Goal: Task Accomplishment & Management: Manage account settings

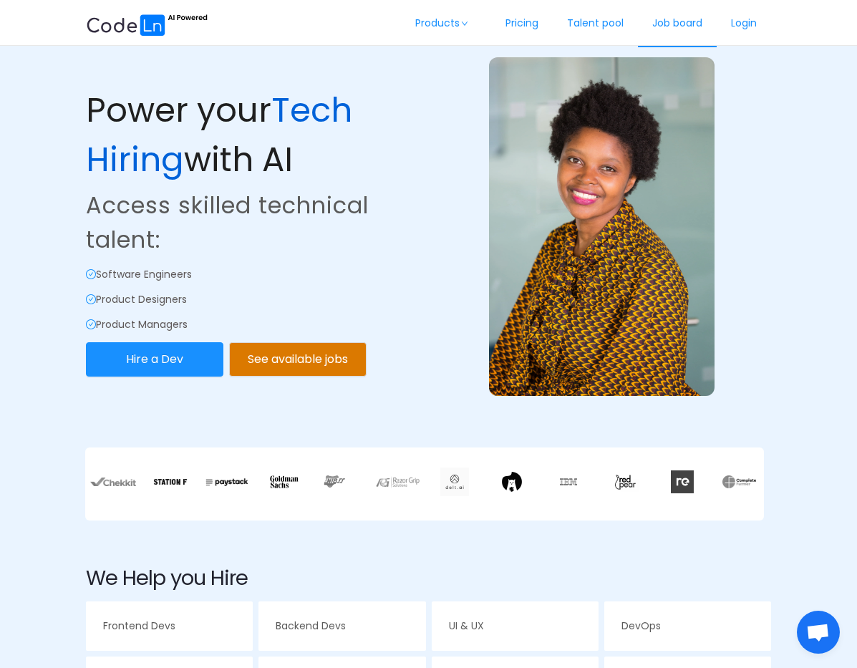
click at [691, 25] on link "Job board" at bounding box center [677, 23] width 79 height 47
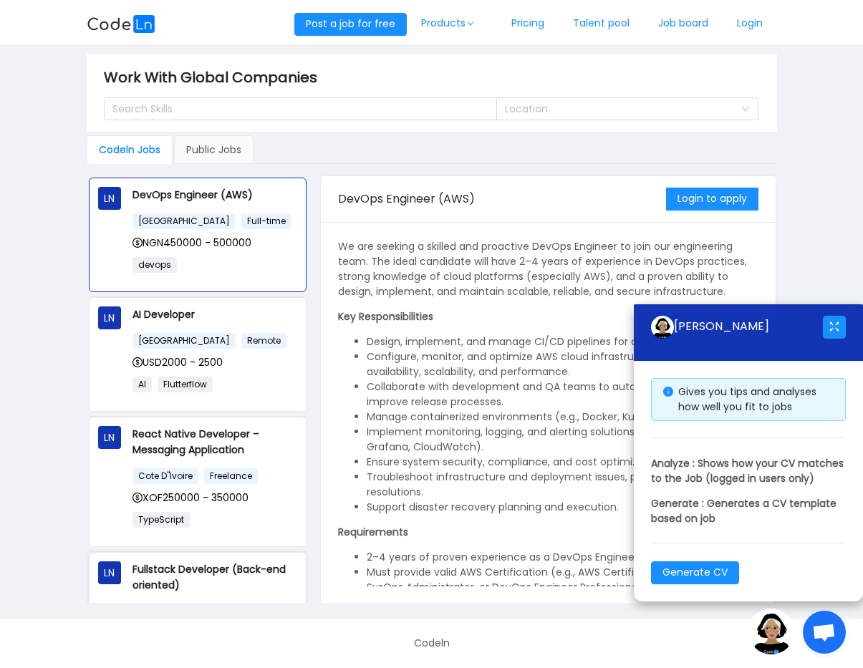
click at [198, 573] on p "Fullstack Developer (Back-end oriented)" at bounding box center [214, 577] width 165 height 32
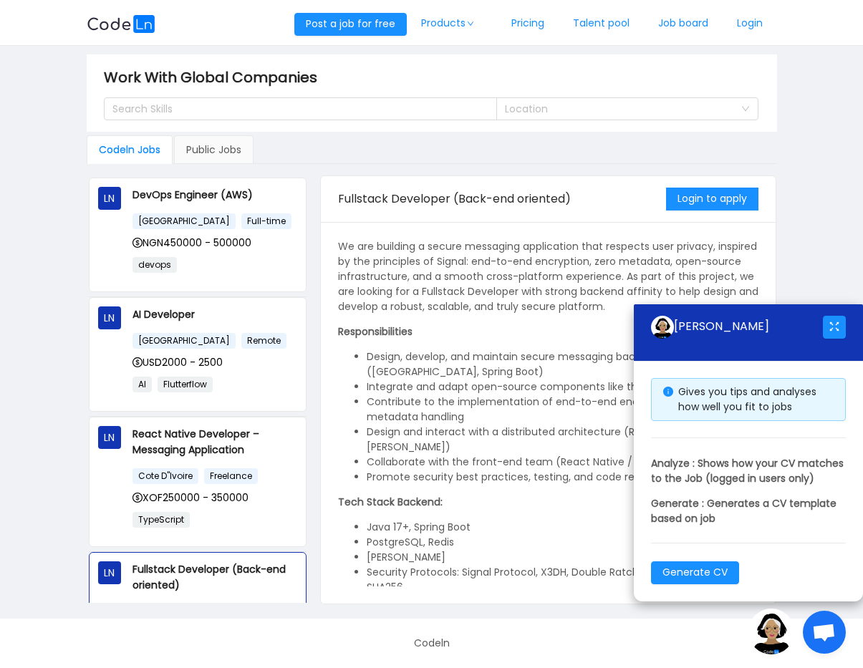
click at [808, 223] on main "Work With Global Companies Search Skills Location Codeln Jobs Public Jobs LN De…" at bounding box center [431, 332] width 863 height 573
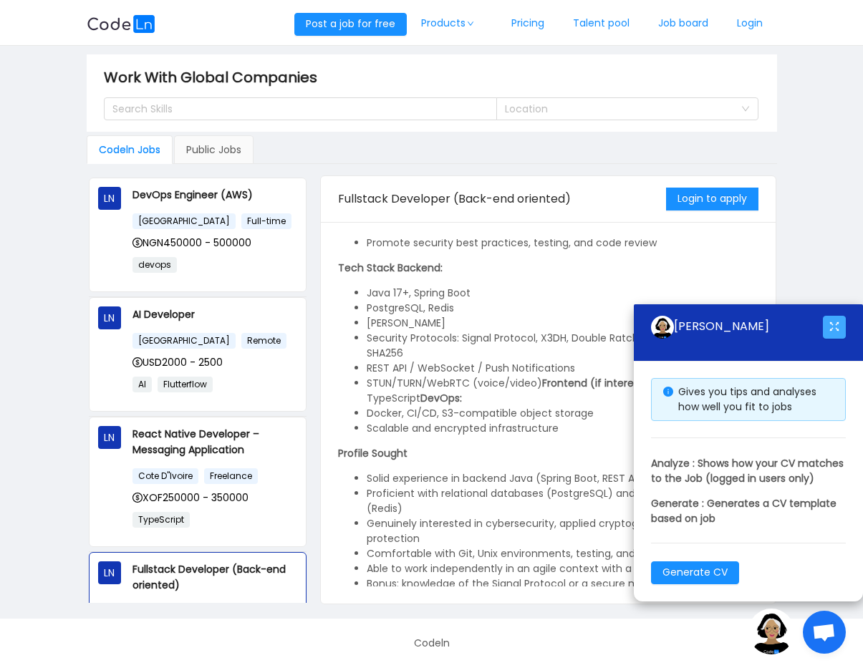
click at [837, 316] on button "button" at bounding box center [834, 327] width 23 height 23
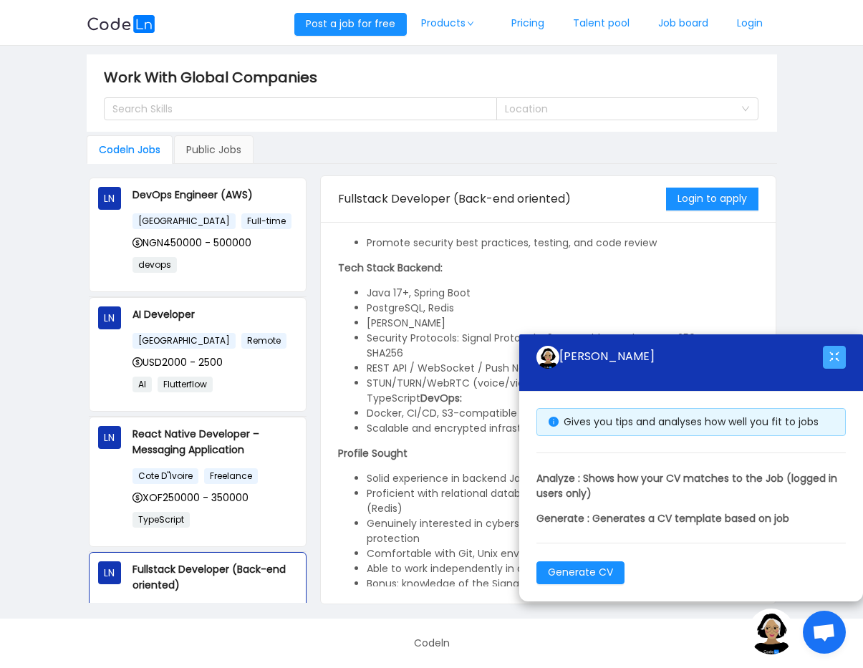
click at [838, 347] on button "button" at bounding box center [834, 357] width 23 height 23
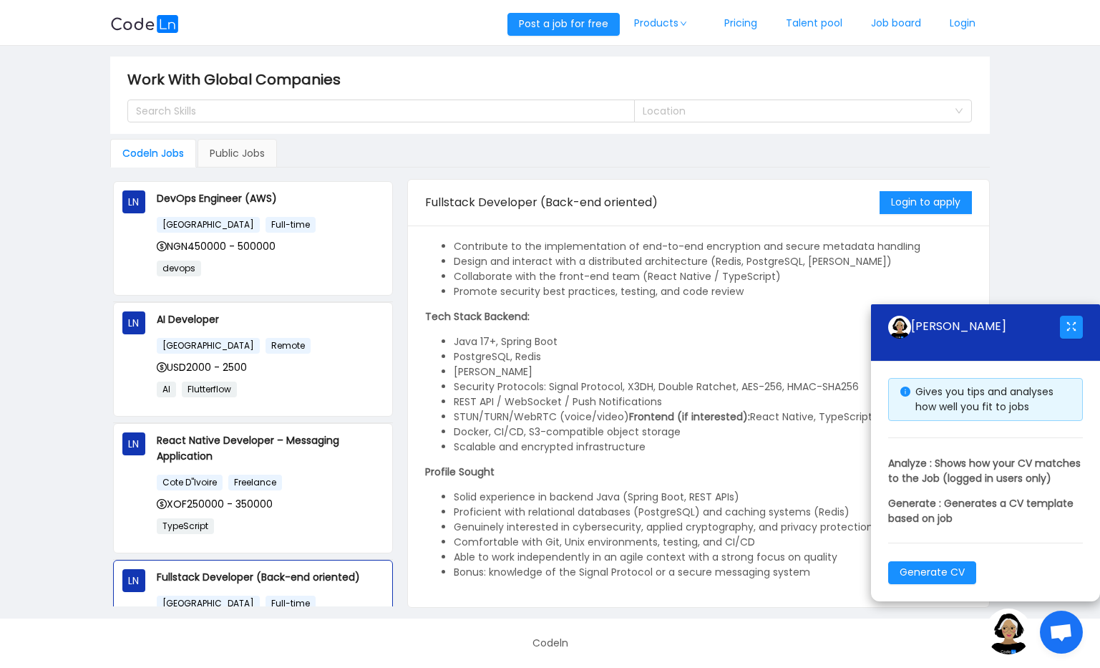
click at [856, 496] on p "Generate : Generates a CV template based on job" at bounding box center [986, 511] width 195 height 30
click at [792, 373] on div "We are building a secure messaging application that respects user privacy, insp…" at bounding box center [698, 347] width 547 height 466
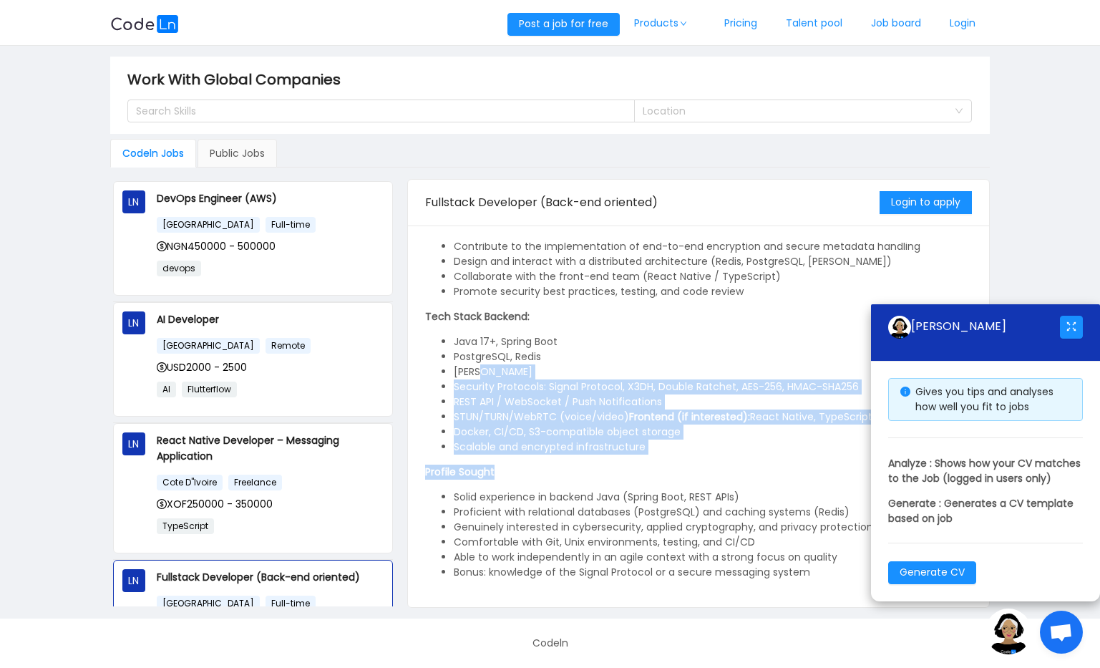
click at [773, 333] on div "We are building a secure messaging application that respects user privacy, insp…" at bounding box center [698, 347] width 547 height 466
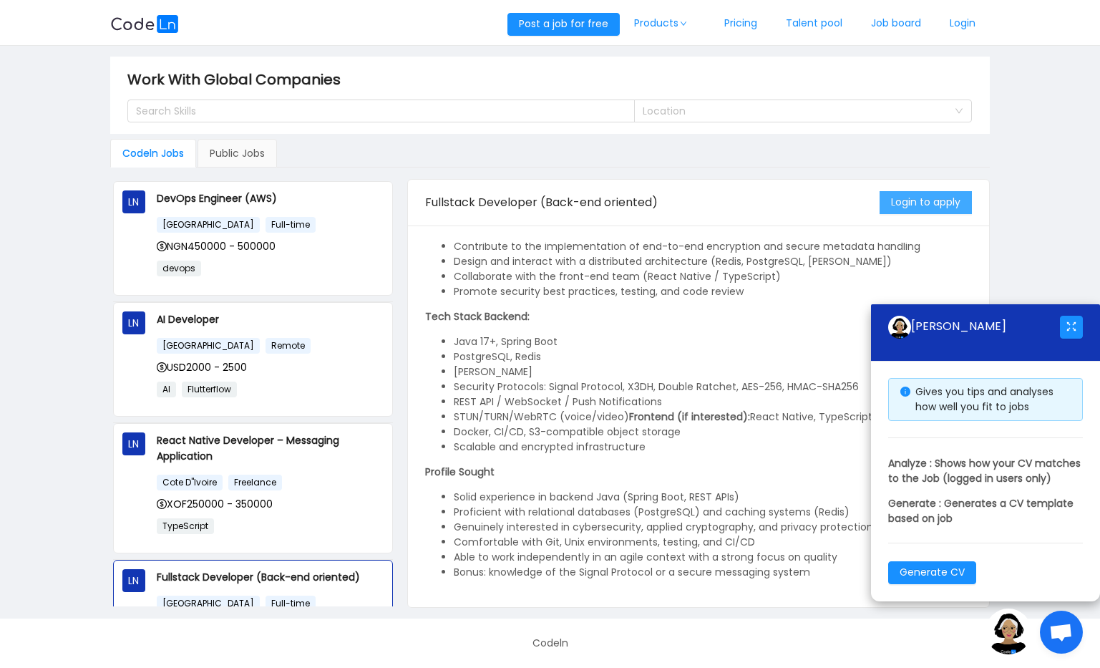
click at [856, 201] on button "Login to apply" at bounding box center [926, 202] width 92 height 23
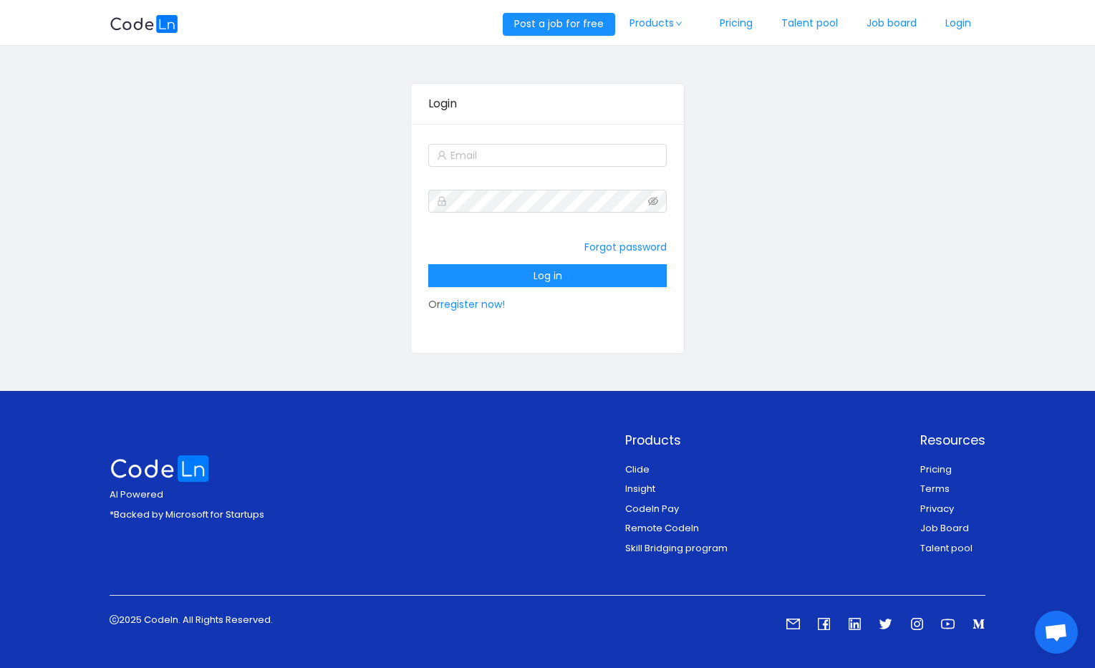
click at [564, 143] on div at bounding box center [547, 155] width 238 height 29
click at [557, 154] on input "text" at bounding box center [547, 155] width 238 height 23
click at [755, 226] on div "Login Forgot password Log in Or register now!" at bounding box center [548, 218] width 876 height 323
click at [542, 311] on div "Forgot password Log in Or register now!" at bounding box center [547, 276] width 238 height 86
click at [491, 164] on input "text" at bounding box center [547, 155] width 238 height 23
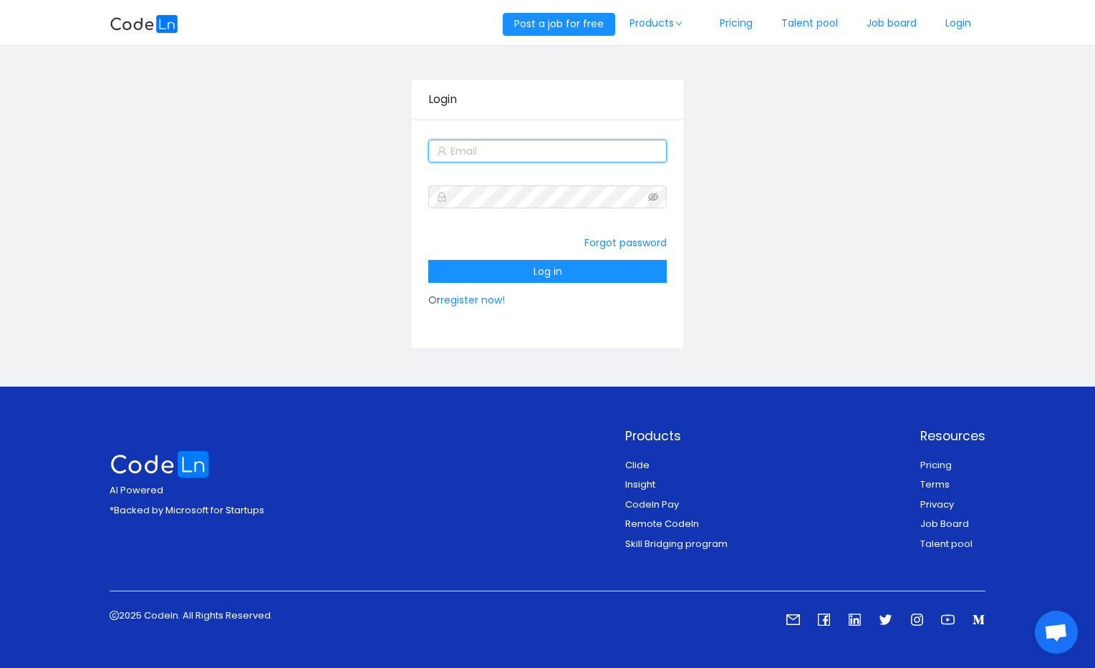
scroll to position [5, 0]
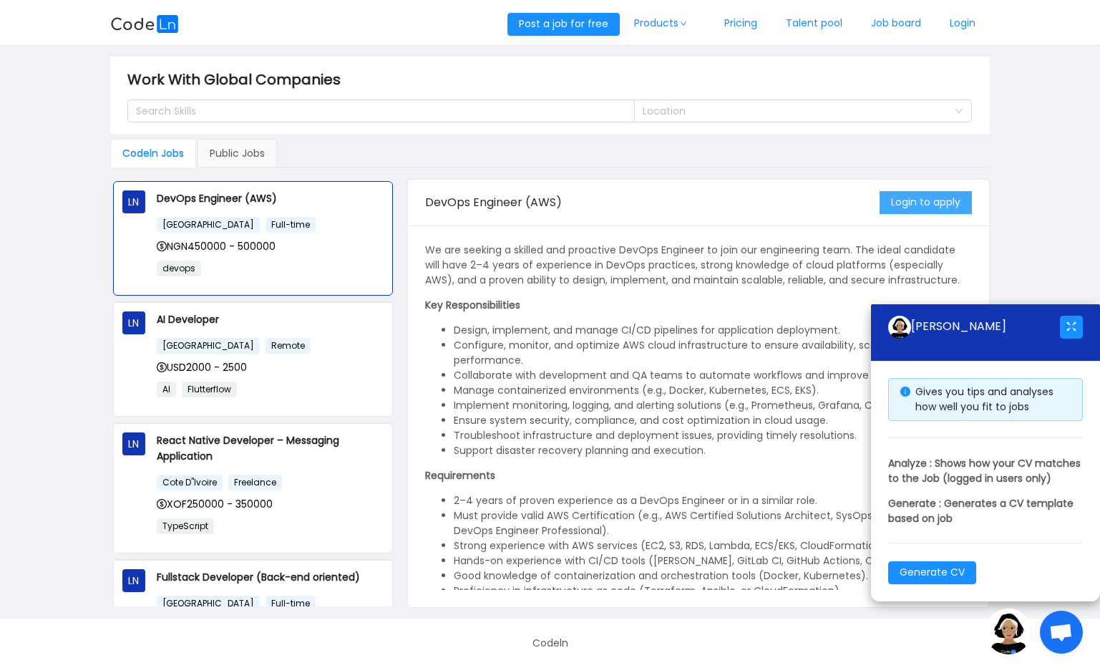
click at [856, 203] on button "Login to apply" at bounding box center [926, 202] width 92 height 23
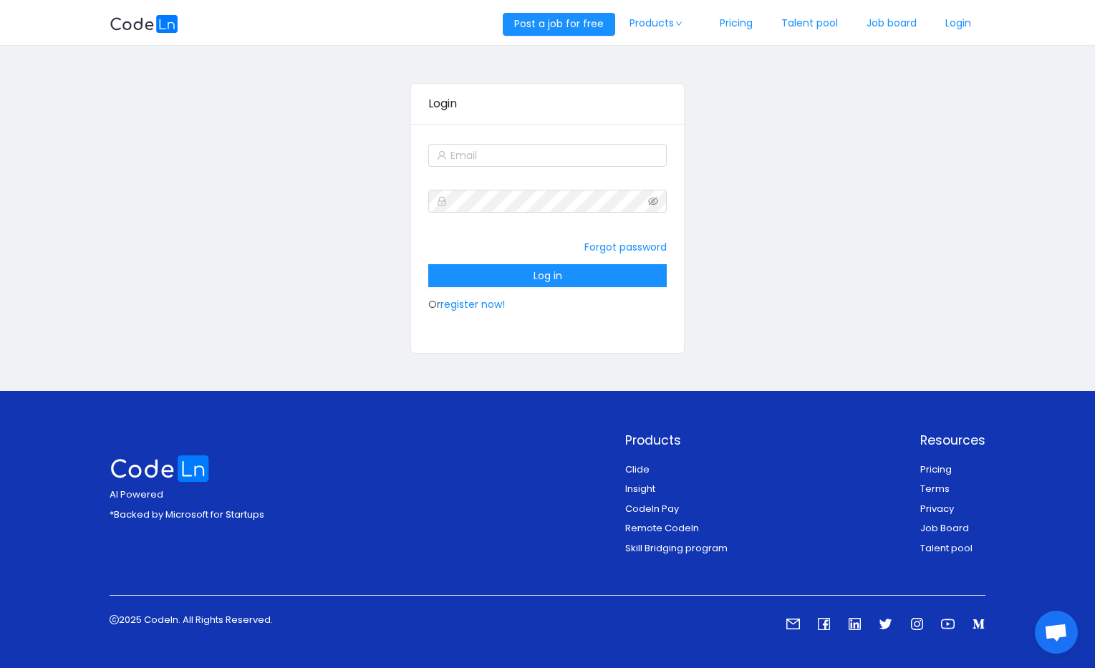
click at [469, 228] on form "Forgot password Log in Or register now!" at bounding box center [547, 230] width 238 height 178
click at [616, 238] on link "Forgot password" at bounding box center [625, 247] width 82 height 29
click at [617, 248] on link "Forgot password" at bounding box center [625, 247] width 82 height 14
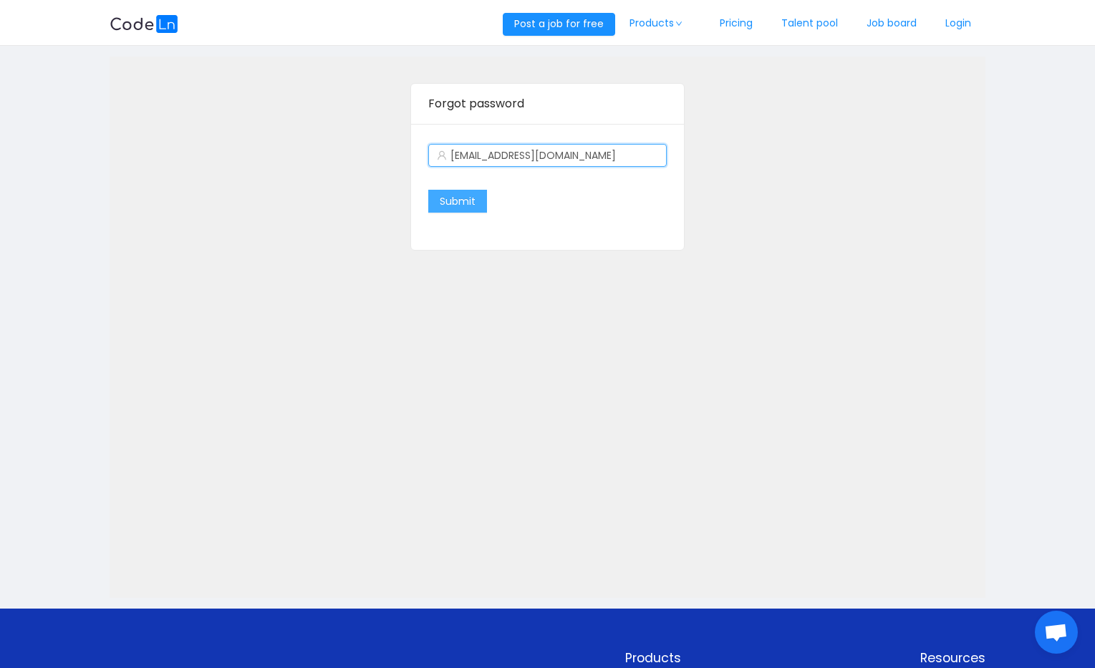
type input "[EMAIL_ADDRESS][DOMAIN_NAME]"
click at [460, 206] on button "Submit" at bounding box center [457, 201] width 59 height 23
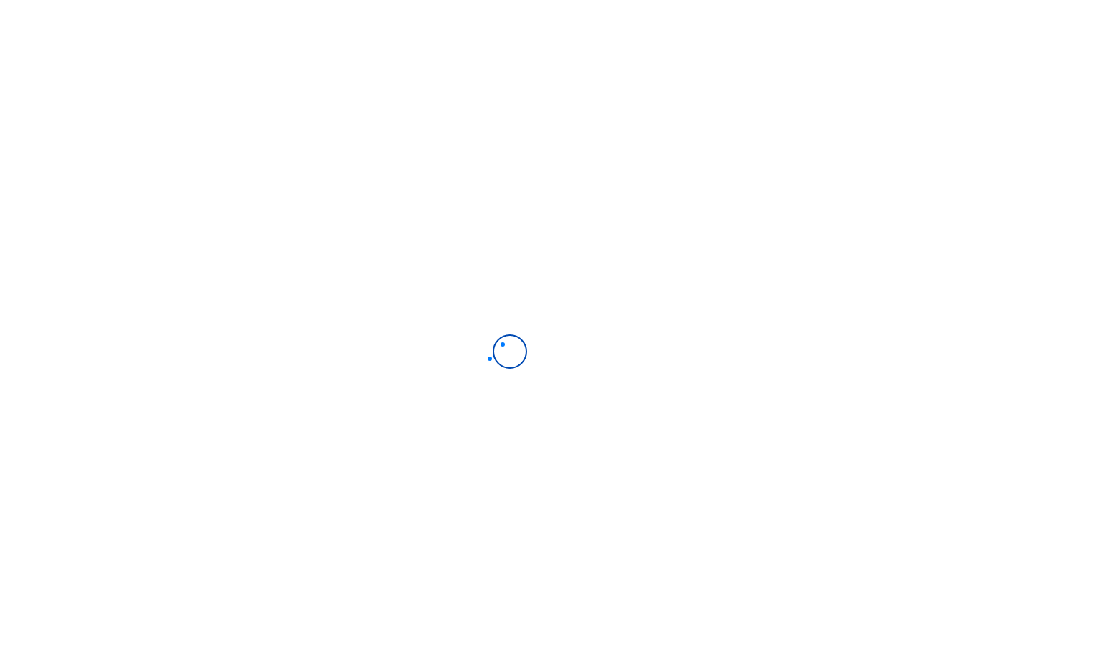
click at [653, 168] on div at bounding box center [547, 334] width 1095 height 668
click at [661, 218] on div at bounding box center [547, 334] width 1095 height 668
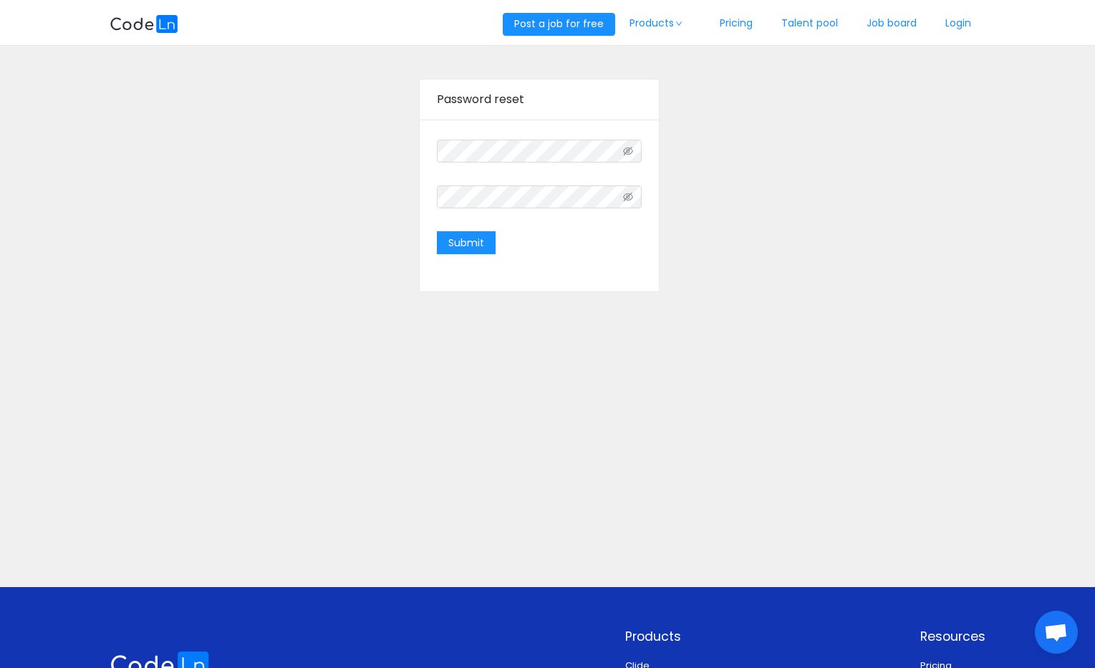
click at [435, 233] on div "Submit" at bounding box center [539, 206] width 239 height 172
click at [465, 240] on button "Submit" at bounding box center [466, 242] width 59 height 23
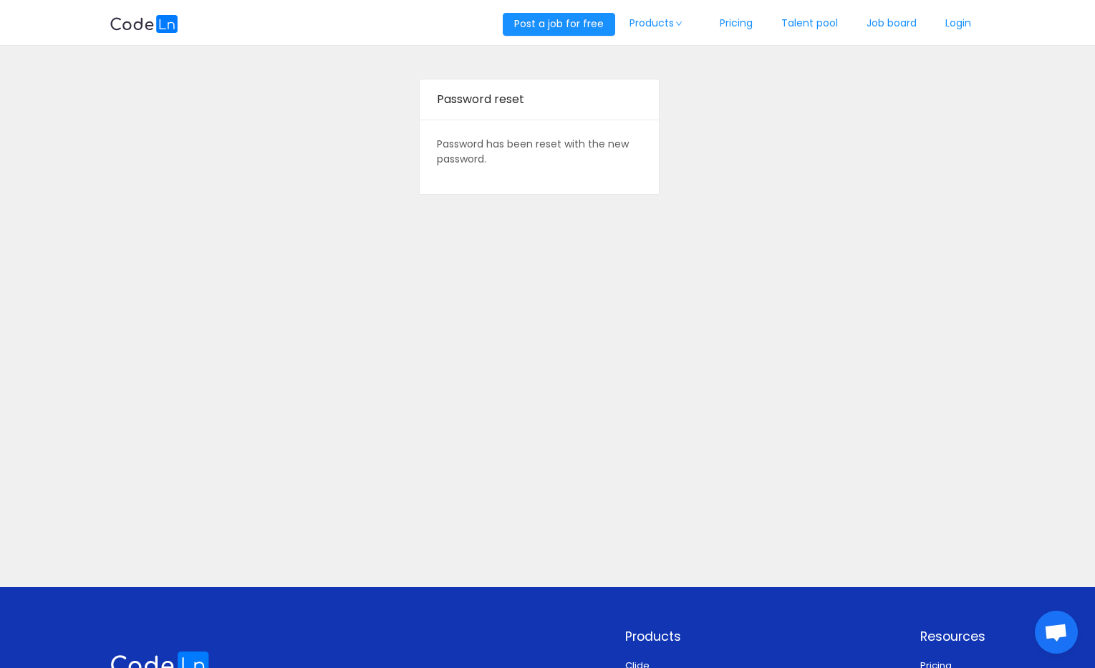
click at [511, 277] on div "Password reset Password has been reset with the new password." at bounding box center [547, 316] width 1095 height 541
click at [953, 30] on link "Login" at bounding box center [958, 23] width 54 height 47
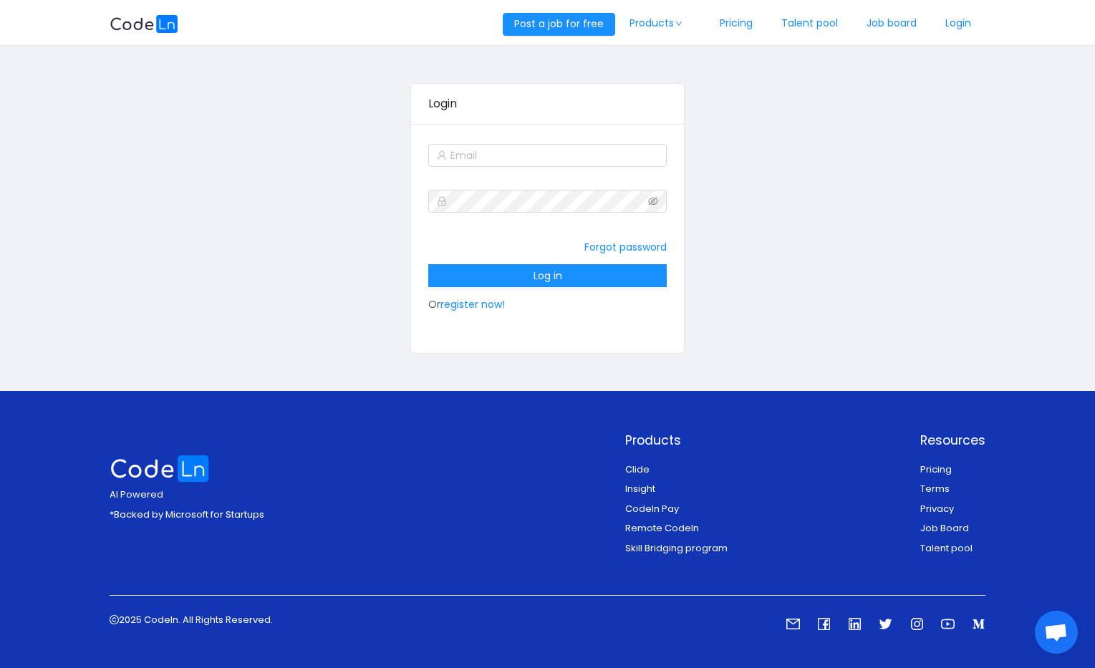
click at [482, 175] on form "Forgot password Log in Or register now!" at bounding box center [547, 230] width 238 height 178
click at [482, 161] on input "text" at bounding box center [547, 155] width 238 height 23
type input "[EMAIL_ADDRESS][DOMAIN_NAME]"
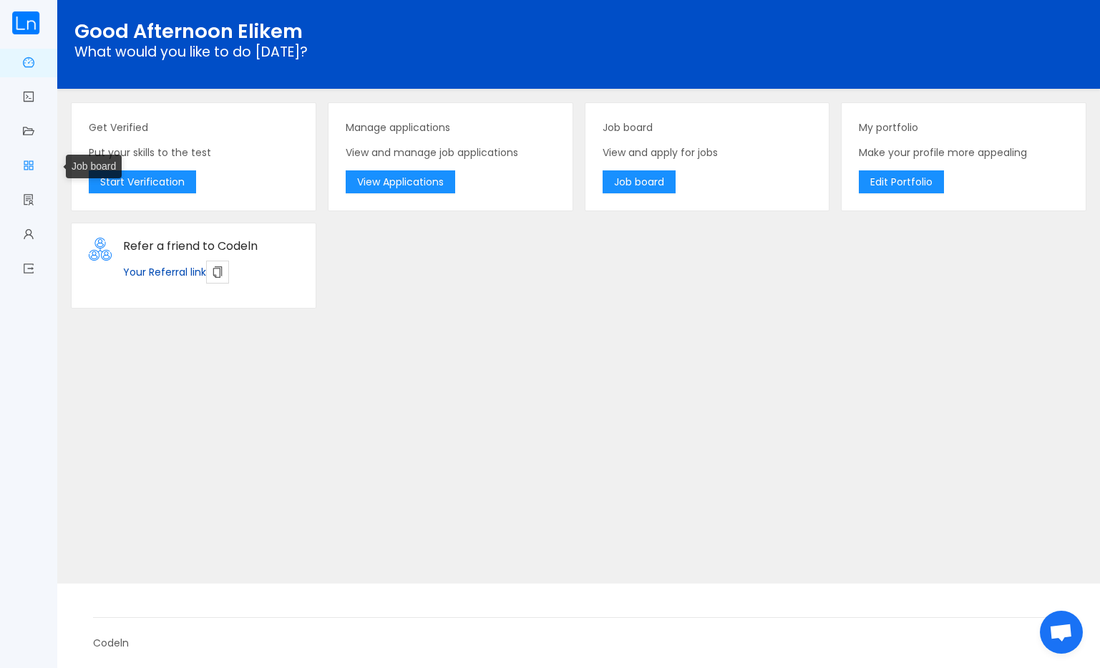
click at [34, 171] on link "Job board" at bounding box center [28, 167] width 11 height 30
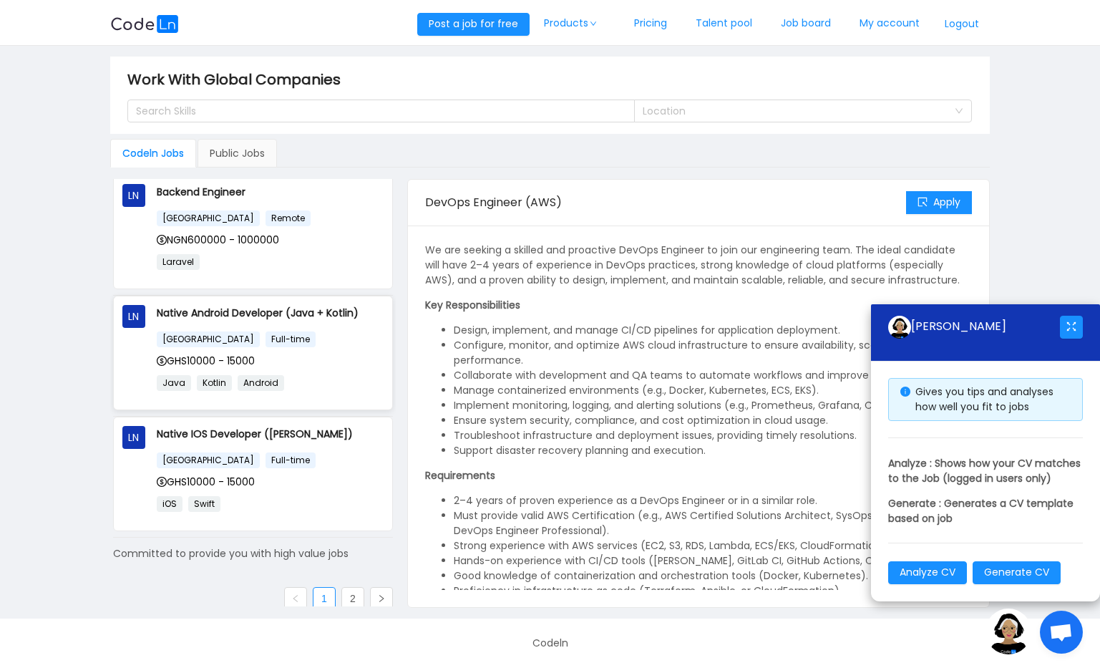
scroll to position [871, 0]
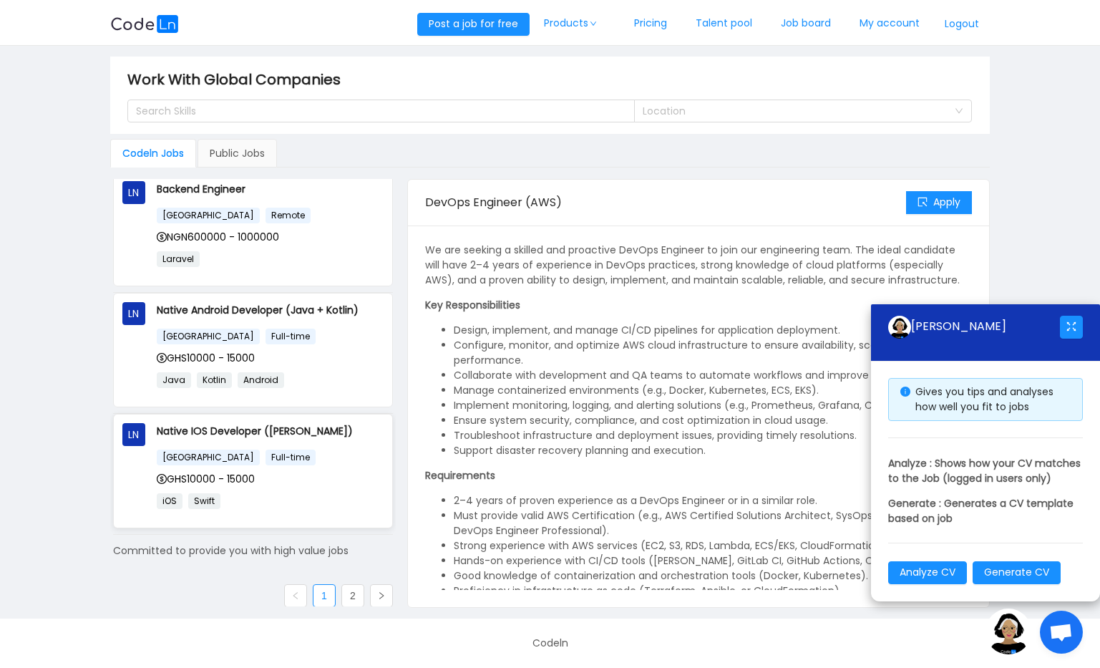
click at [221, 435] on p "Native IOS Developer ([PERSON_NAME])" at bounding box center [270, 431] width 227 height 16
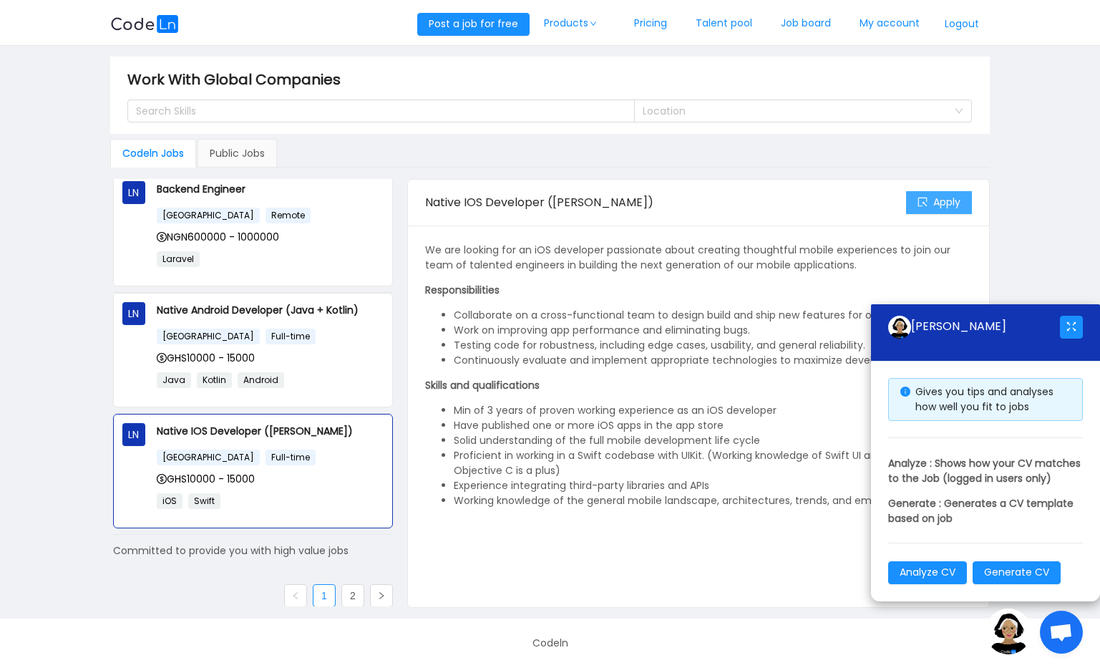
click at [942, 201] on button "Apply" at bounding box center [939, 202] width 66 height 23
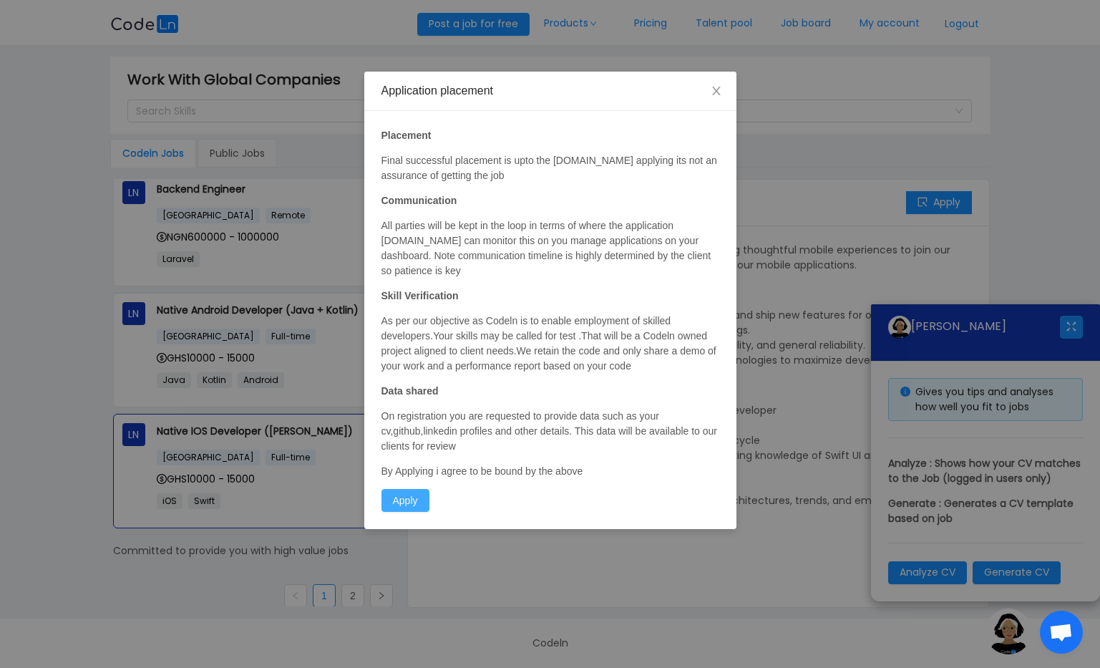
click at [423, 489] on button "Apply" at bounding box center [406, 500] width 48 height 23
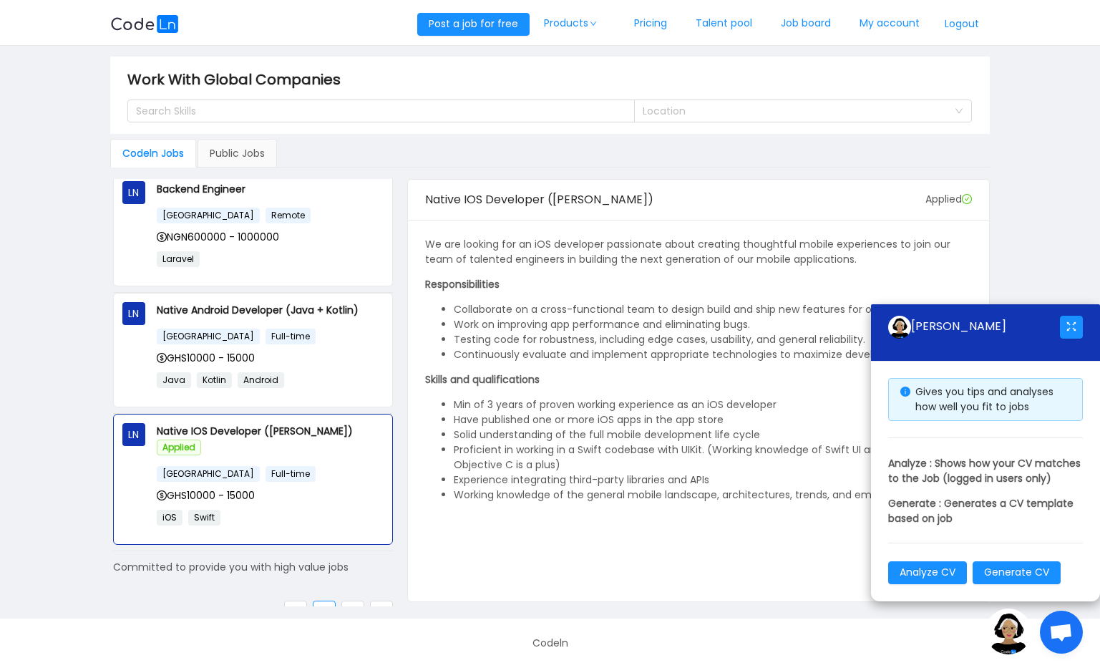
click at [1071, 324] on div at bounding box center [1071, 327] width 23 height 46
click at [1070, 316] on button "button" at bounding box center [1071, 327] width 23 height 23
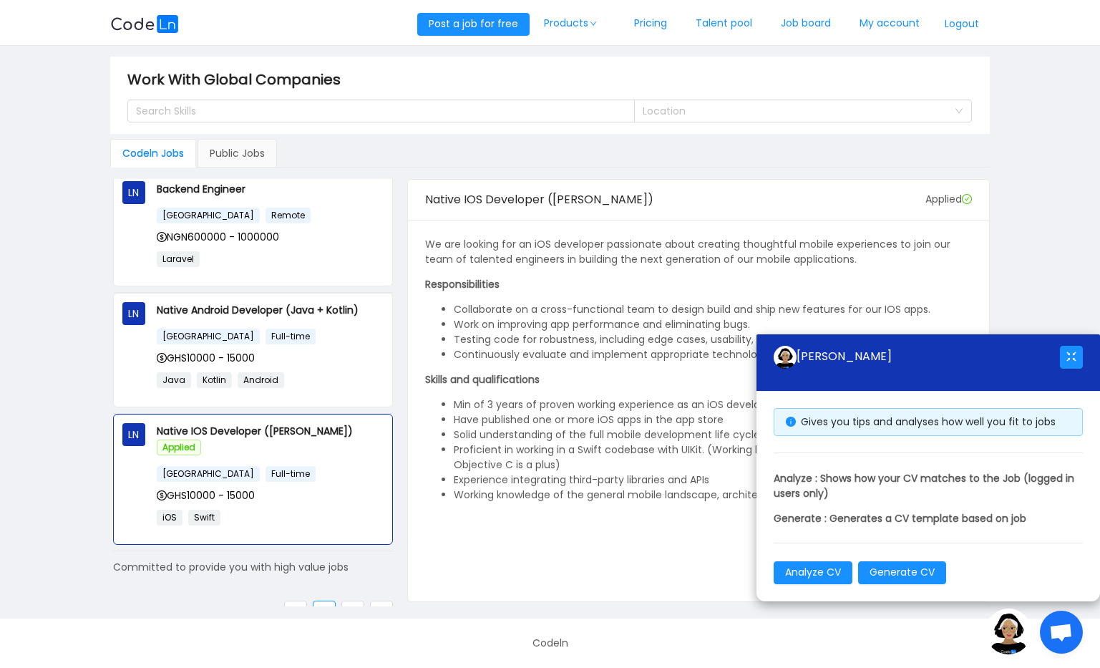
click at [1085, 367] on div "[PERSON_NAME]" at bounding box center [929, 362] width 344 height 57
click at [1078, 361] on button "button" at bounding box center [1071, 357] width 23 height 23
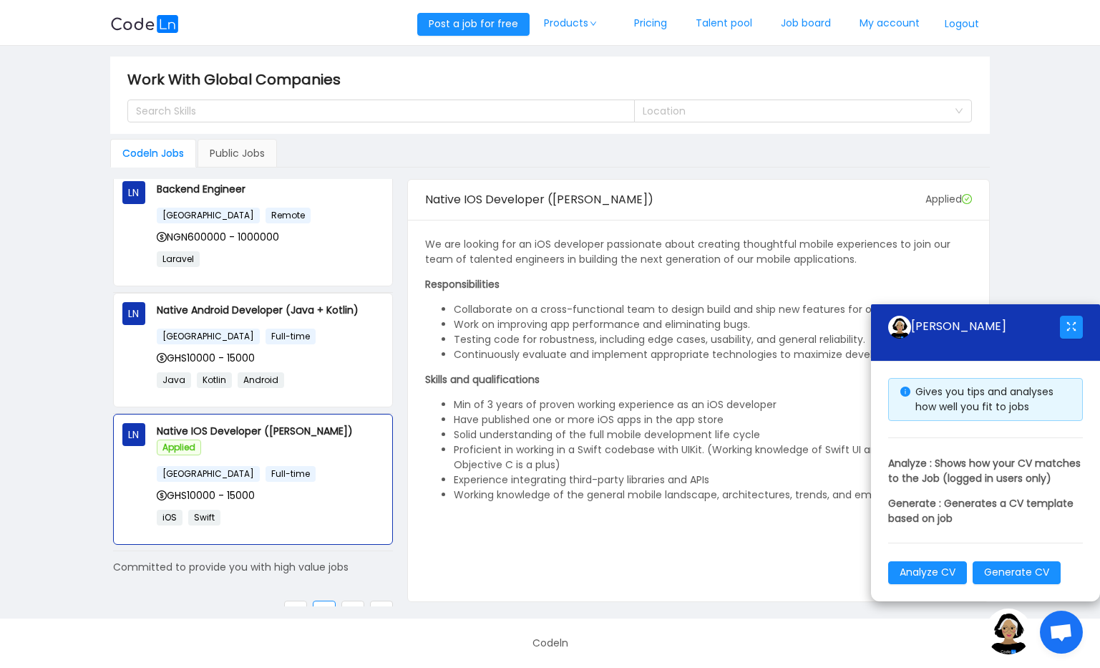
click at [1083, 361] on div "Gives you tips and analyses how well you fit to jobs Analyze : Shows how your C…" at bounding box center [985, 481] width 229 height 241
click at [1070, 339] on div "[PERSON_NAME]" at bounding box center [985, 332] width 229 height 57
click at [1069, 316] on button "button" at bounding box center [1071, 327] width 23 height 23
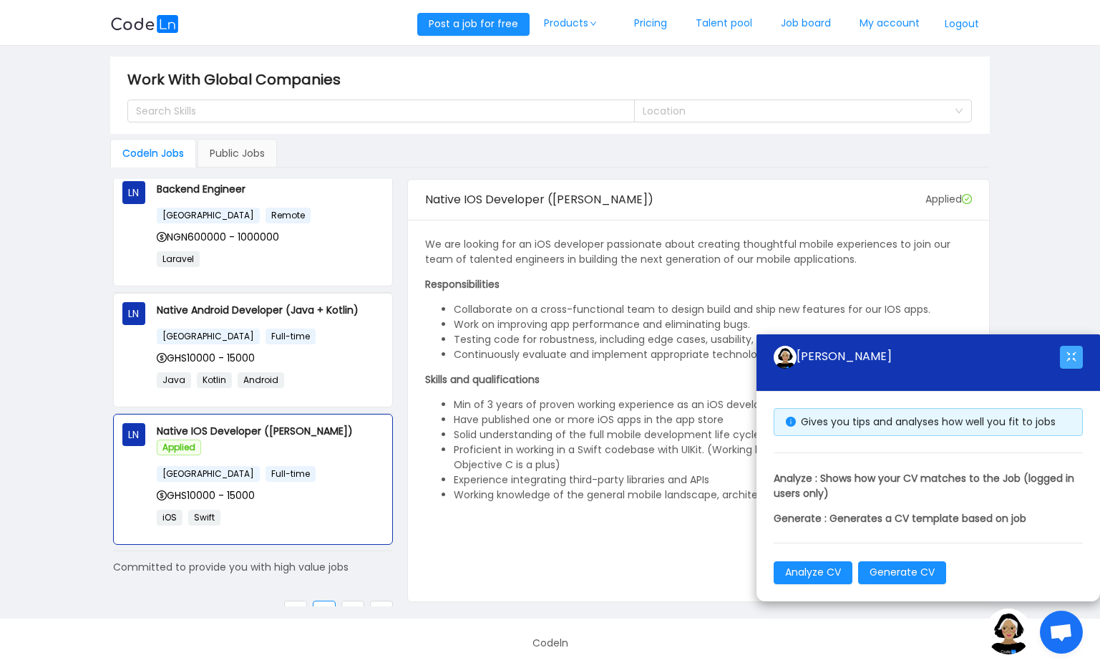
click at [1073, 354] on button "button" at bounding box center [1071, 357] width 23 height 23
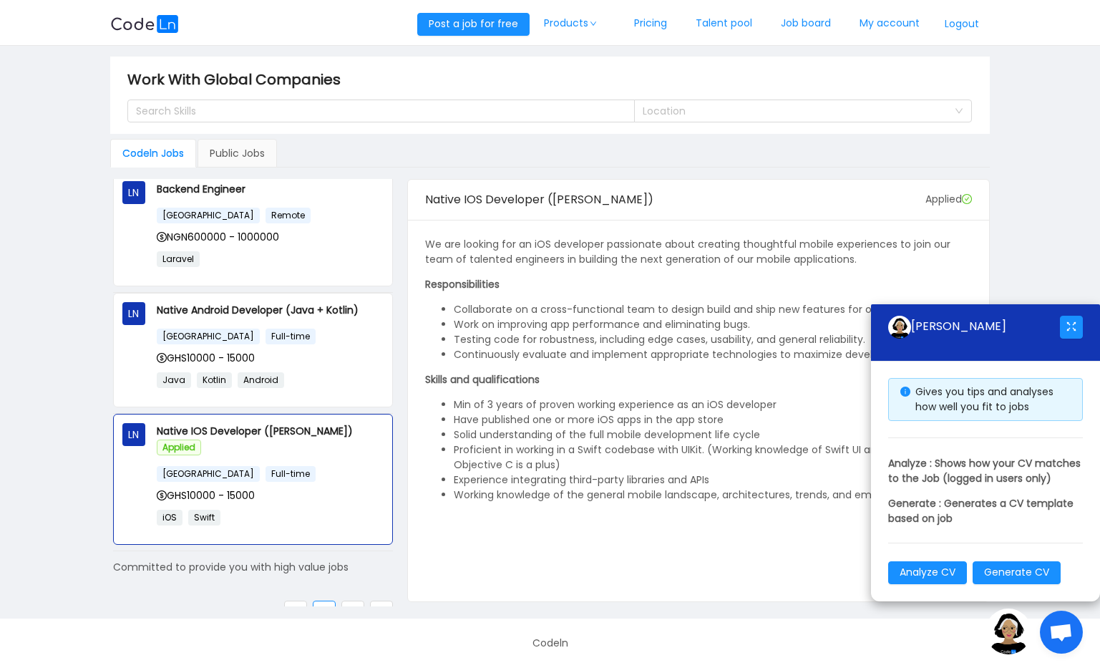
scroll to position [0, 0]
click at [808, 27] on link "Job board" at bounding box center [806, 23] width 79 height 47
click at [801, 34] on link "Job board" at bounding box center [806, 23] width 79 height 47
click at [876, 29] on link "My account" at bounding box center [890, 23] width 89 height 47
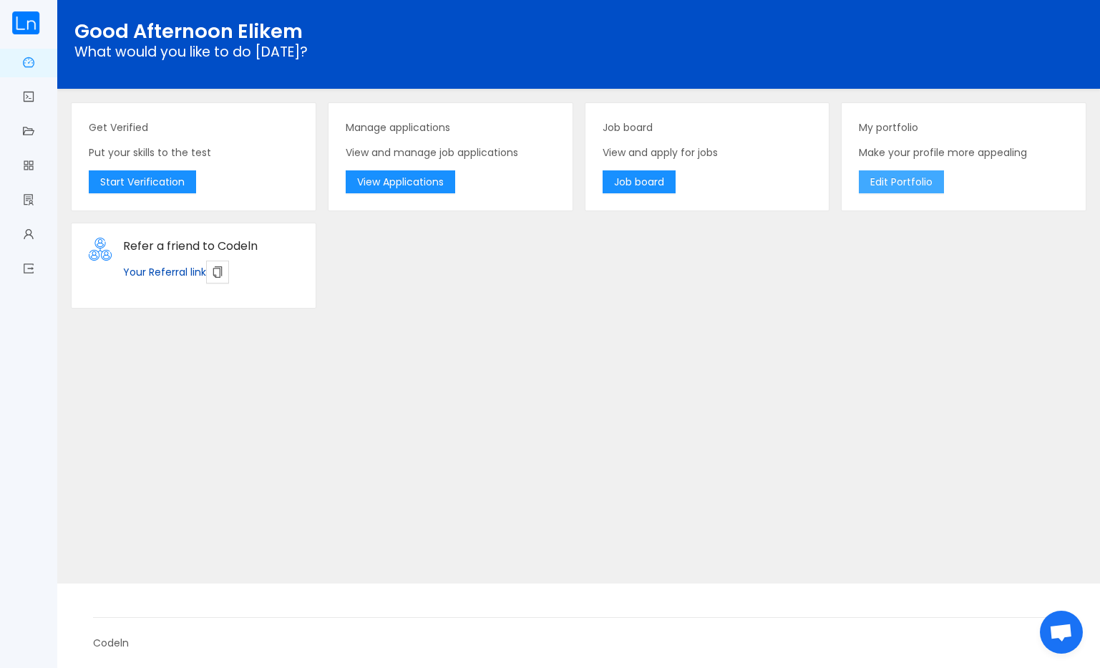
click at [903, 183] on button "Edit Portfolio" at bounding box center [901, 181] width 85 height 23
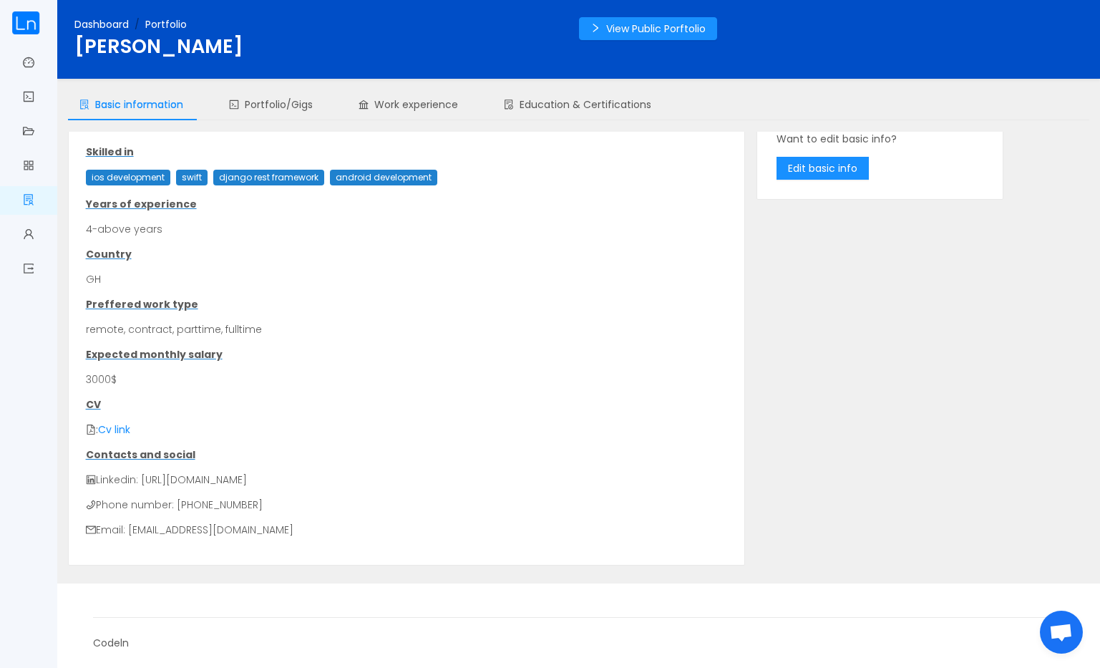
scroll to position [72, 0]
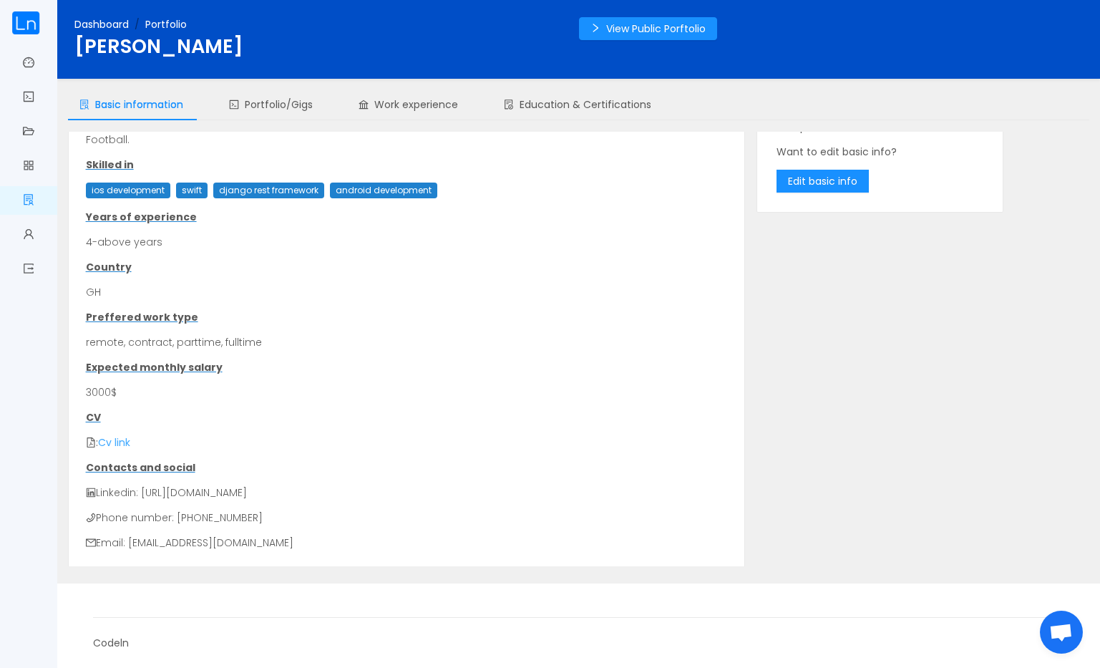
click at [113, 443] on link "Cv link" at bounding box center [114, 442] width 32 height 14
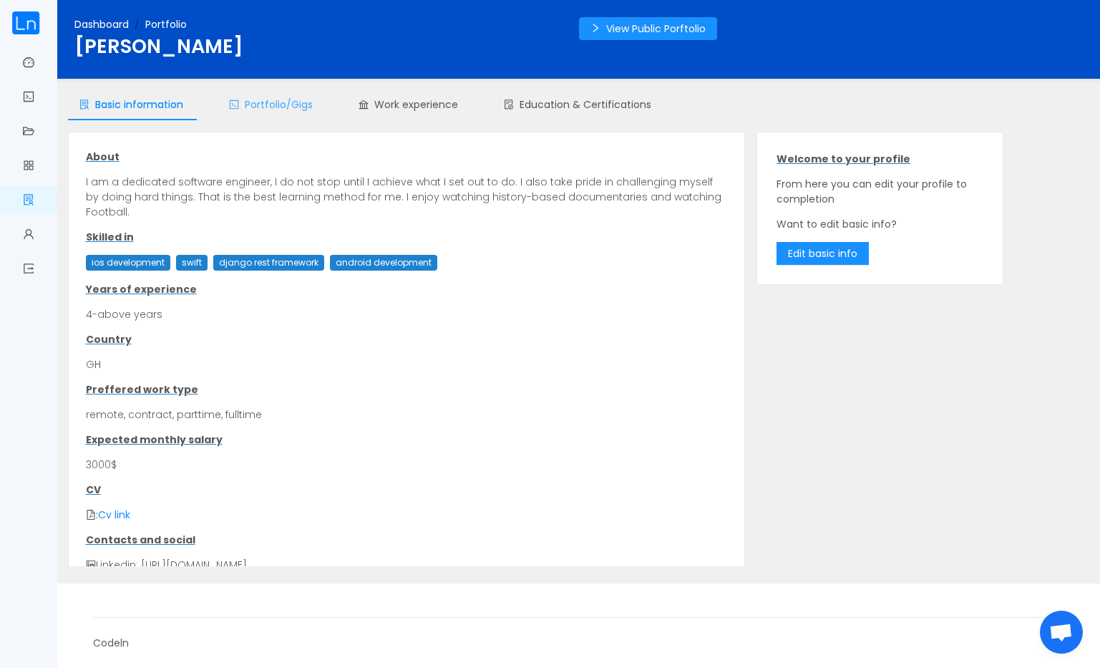
scroll to position [0, 0]
click at [268, 112] on div "Portfolio/Gigs" at bounding box center [271, 105] width 107 height 32
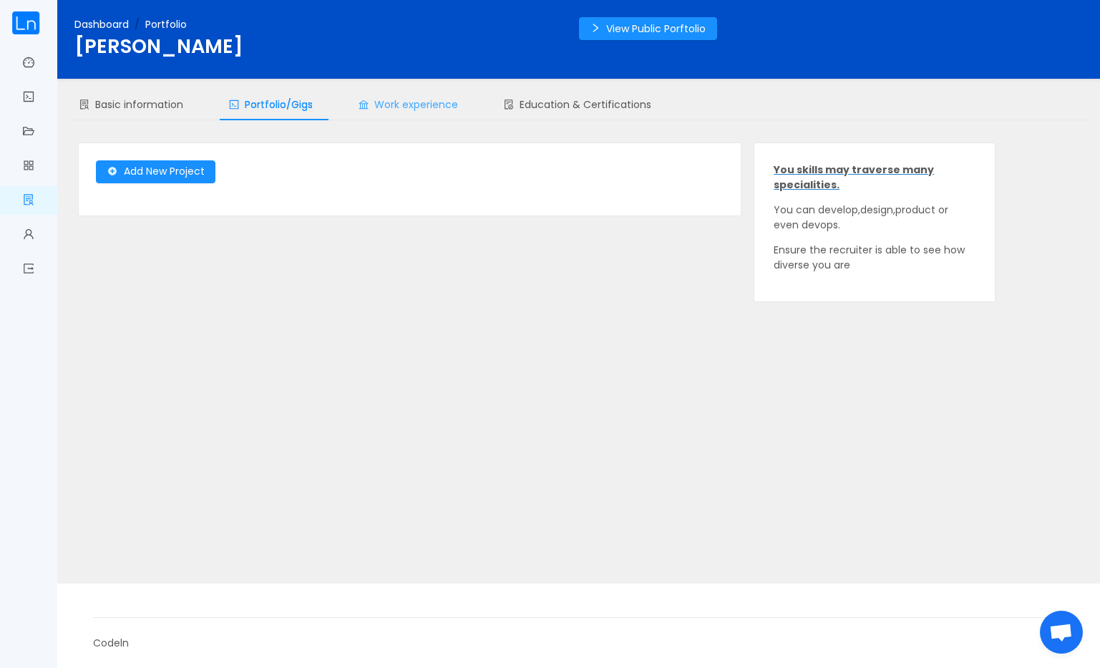
click at [408, 108] on span "Work experience" at bounding box center [409, 104] width 100 height 14
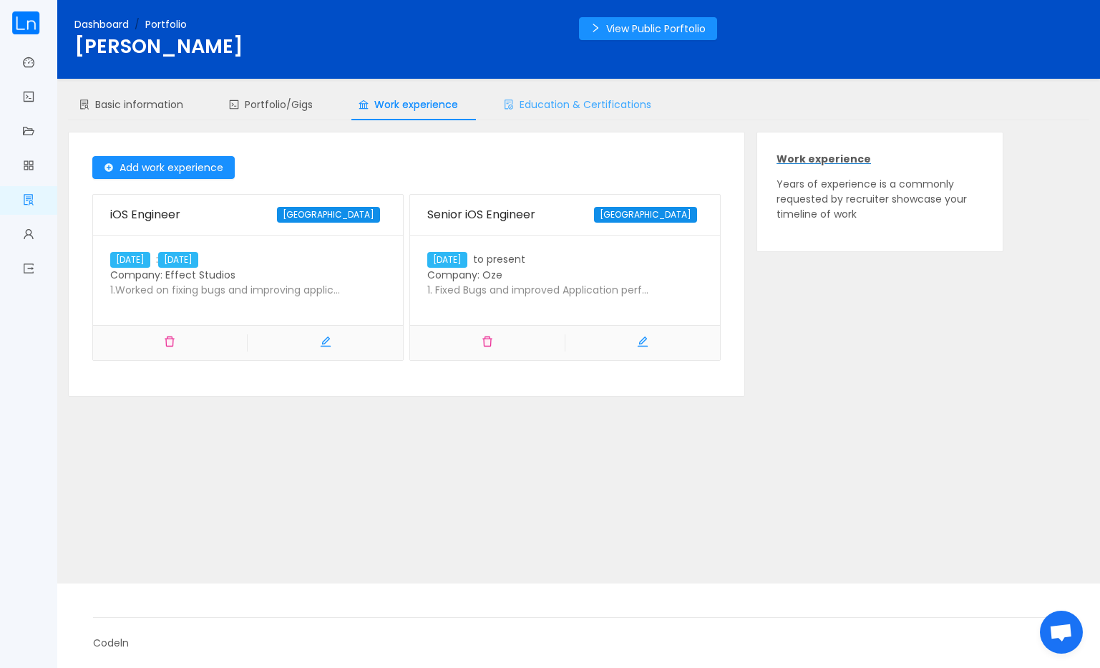
click at [551, 109] on span "Education & Certifications" at bounding box center [577, 104] width 147 height 14
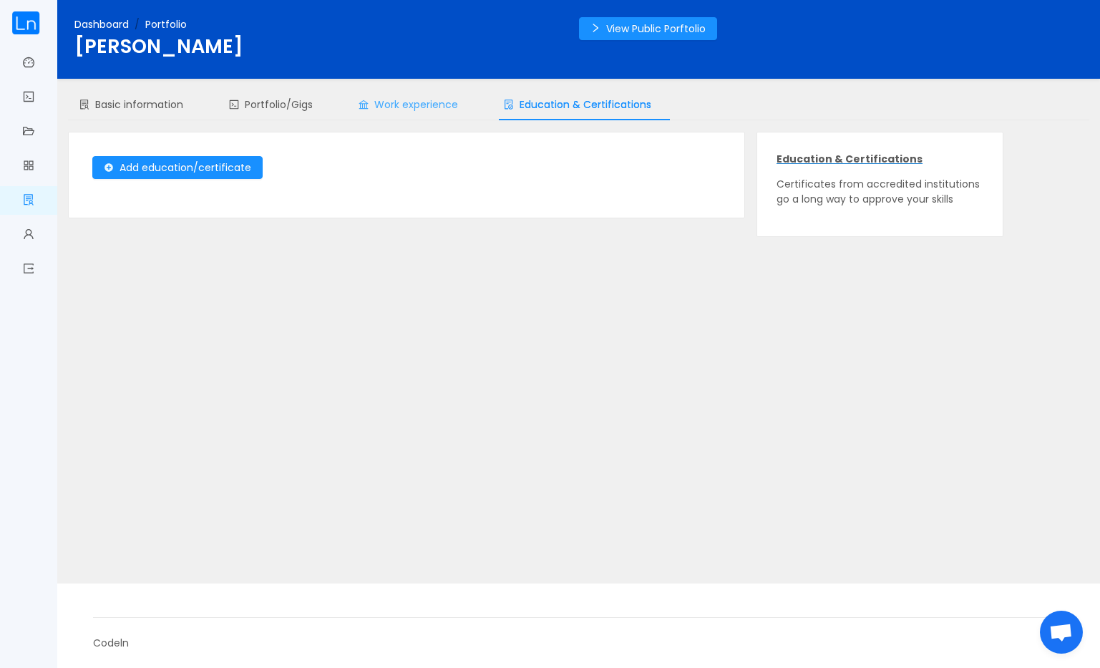
click at [445, 116] on div "Work experience" at bounding box center [408, 105] width 122 height 32
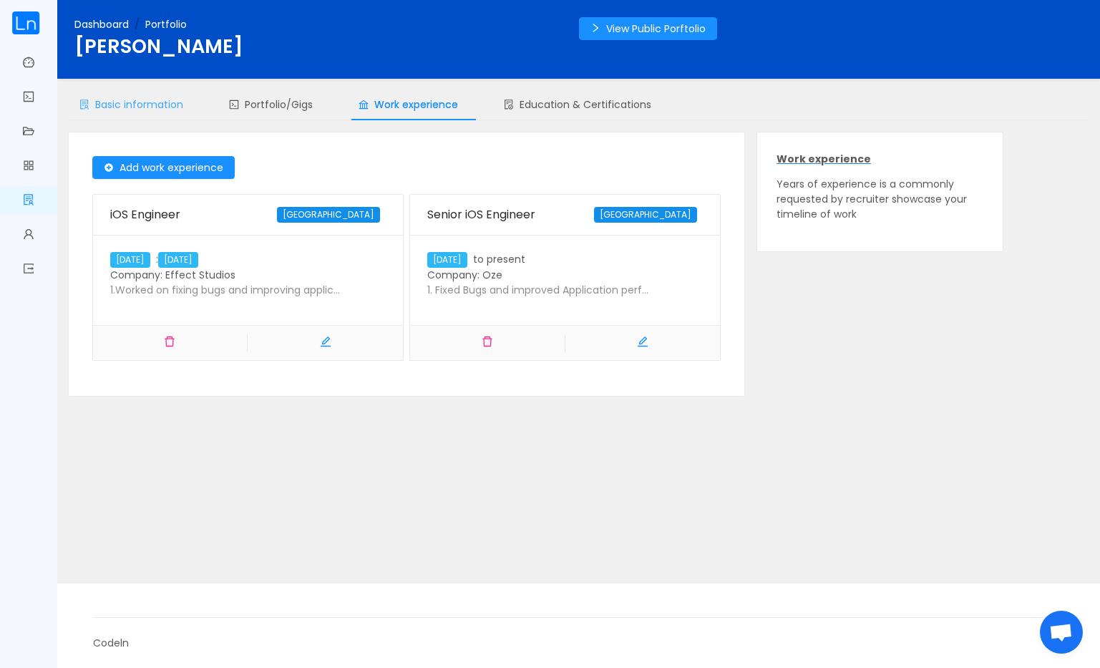
click at [150, 110] on span "Basic information" at bounding box center [131, 104] width 104 height 14
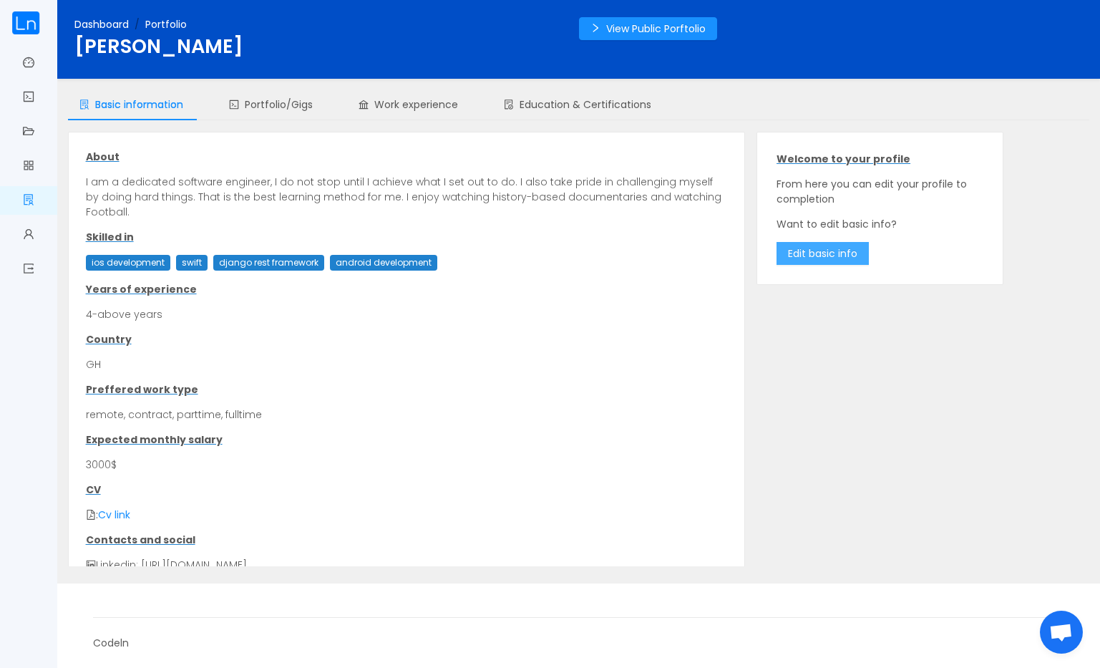
click at [812, 262] on button "Edit basic info" at bounding box center [823, 253] width 92 height 23
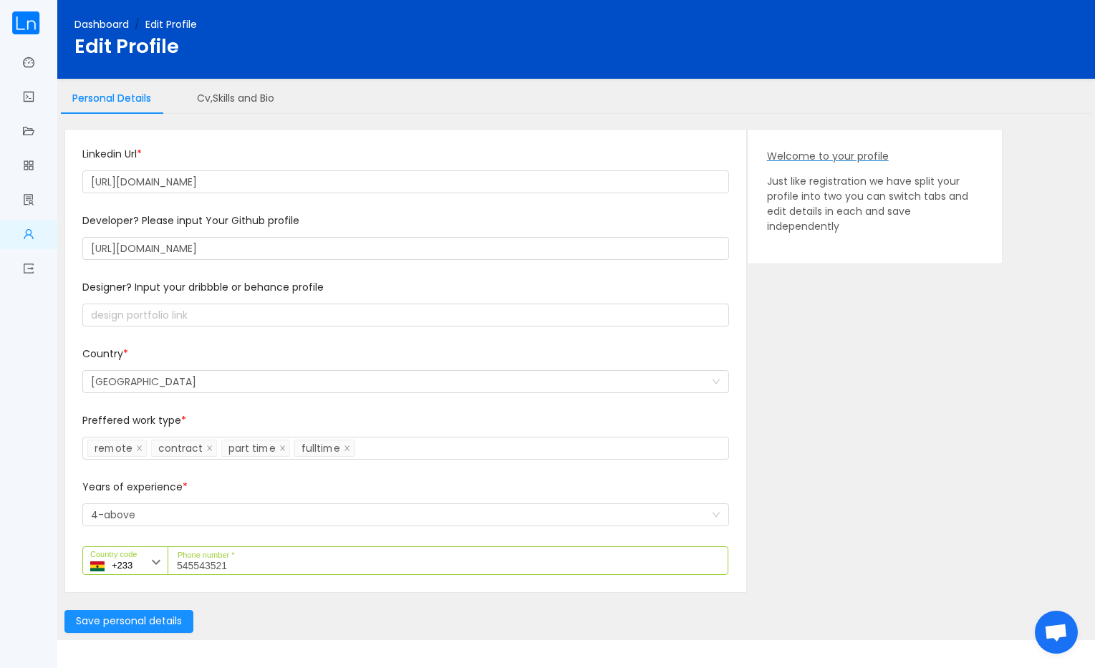
click at [812, 259] on div "Welcome to your profile Just like registration we have split your profile into …" at bounding box center [874, 197] width 254 height 134
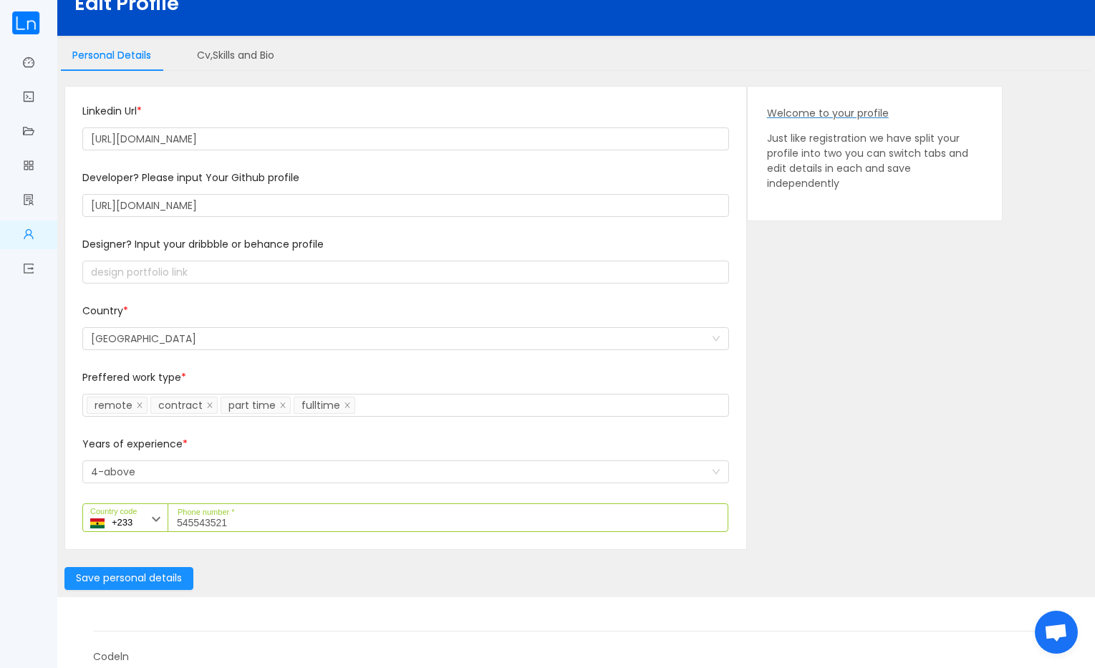
scroll to position [49, 0]
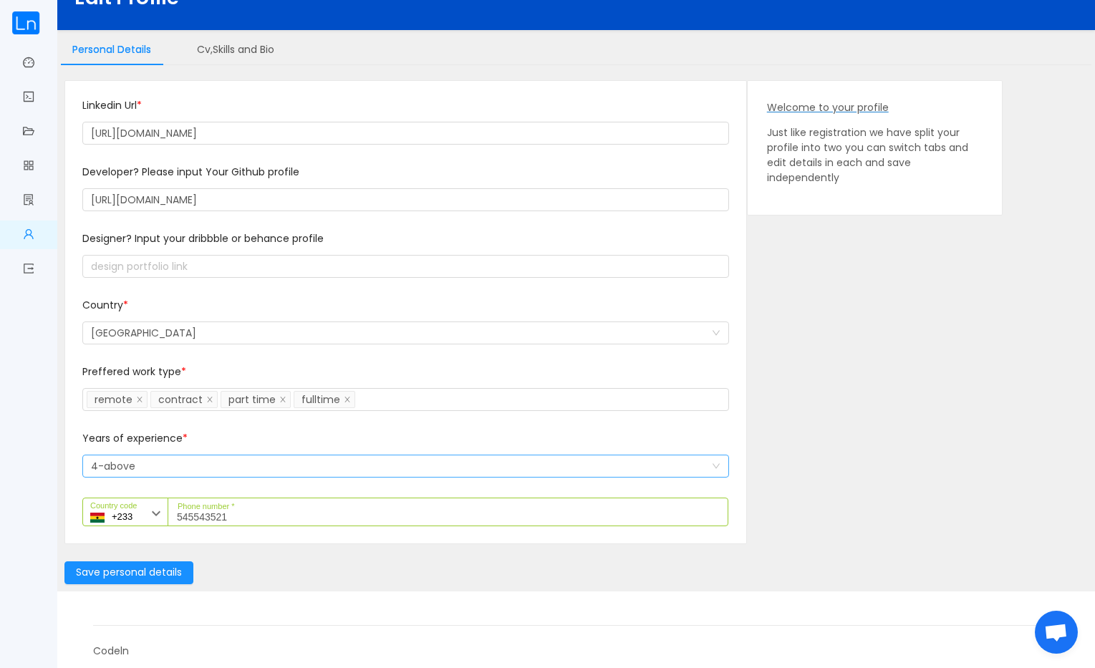
click at [166, 470] on div "Select a option and change input text above 4-above" at bounding box center [401, 465] width 620 height 21
click at [157, 460] on div "Select a option and change input text above 4-above" at bounding box center [401, 465] width 620 height 21
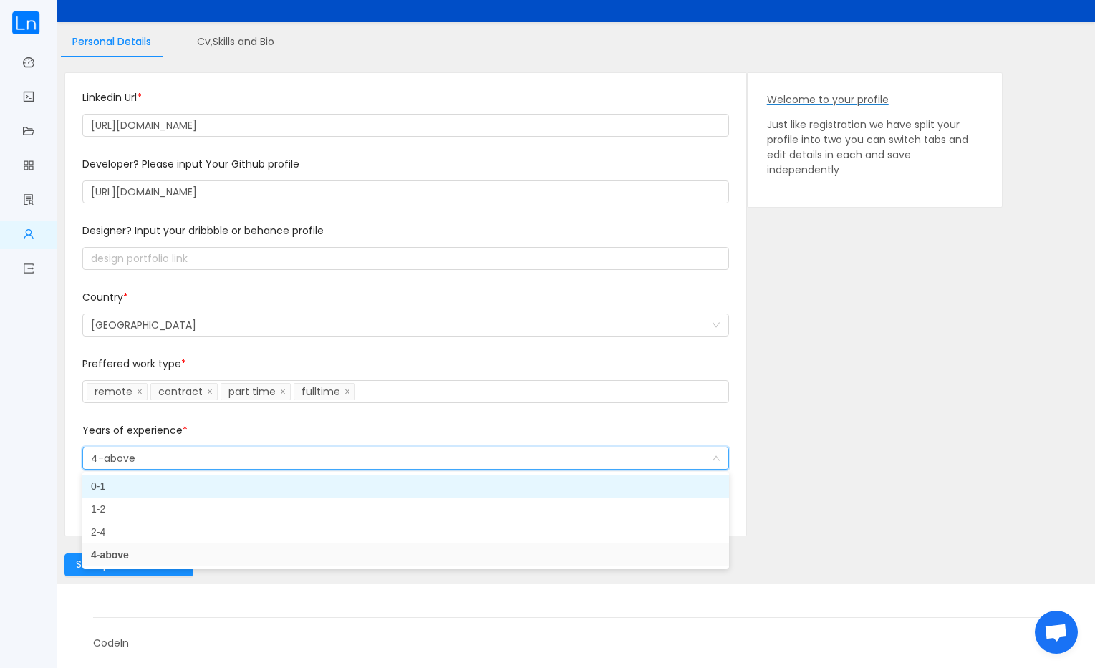
scroll to position [56, 0]
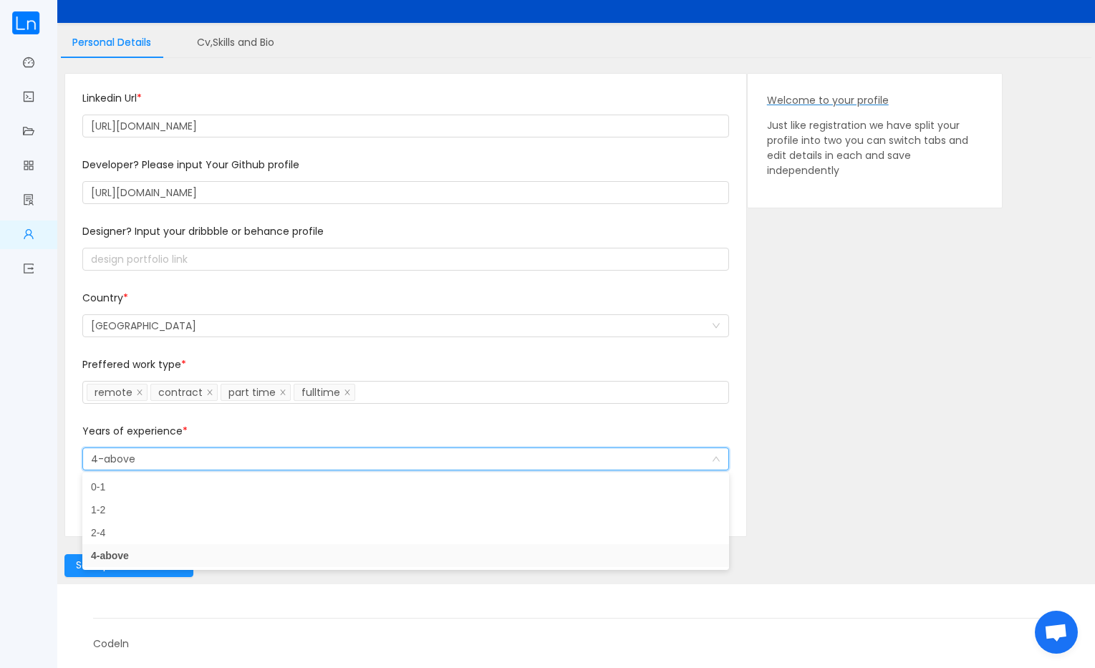
click at [41, 433] on div "Dashboard Get verified Manage Applications Job board My portfolio Edit profile …" at bounding box center [28, 334] width 57 height 668
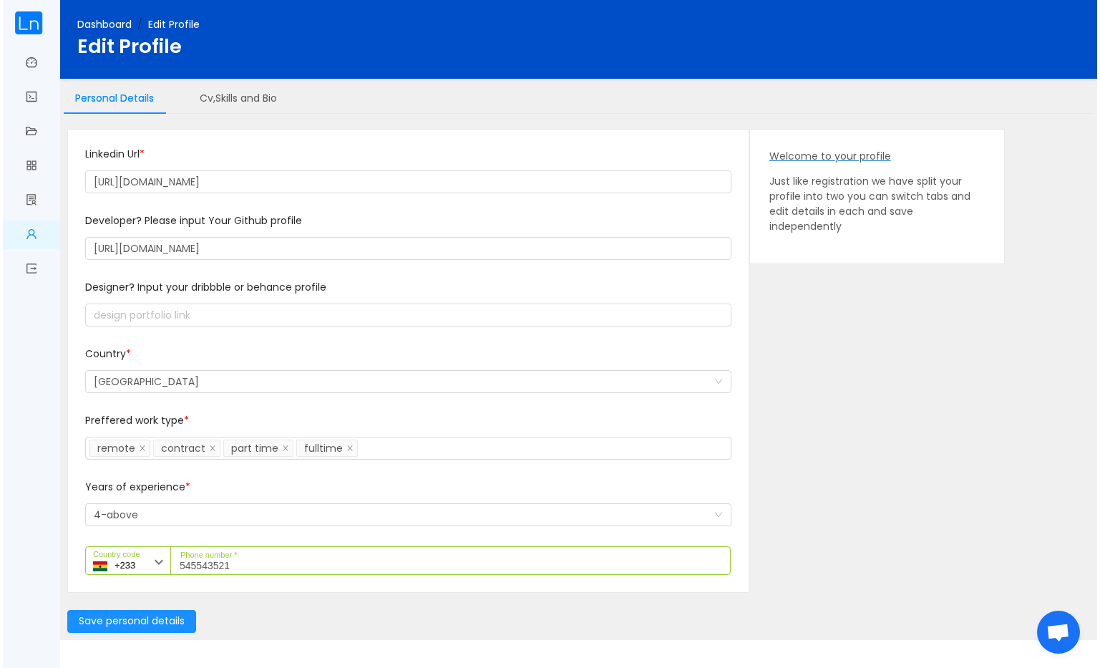
scroll to position [0, 0]
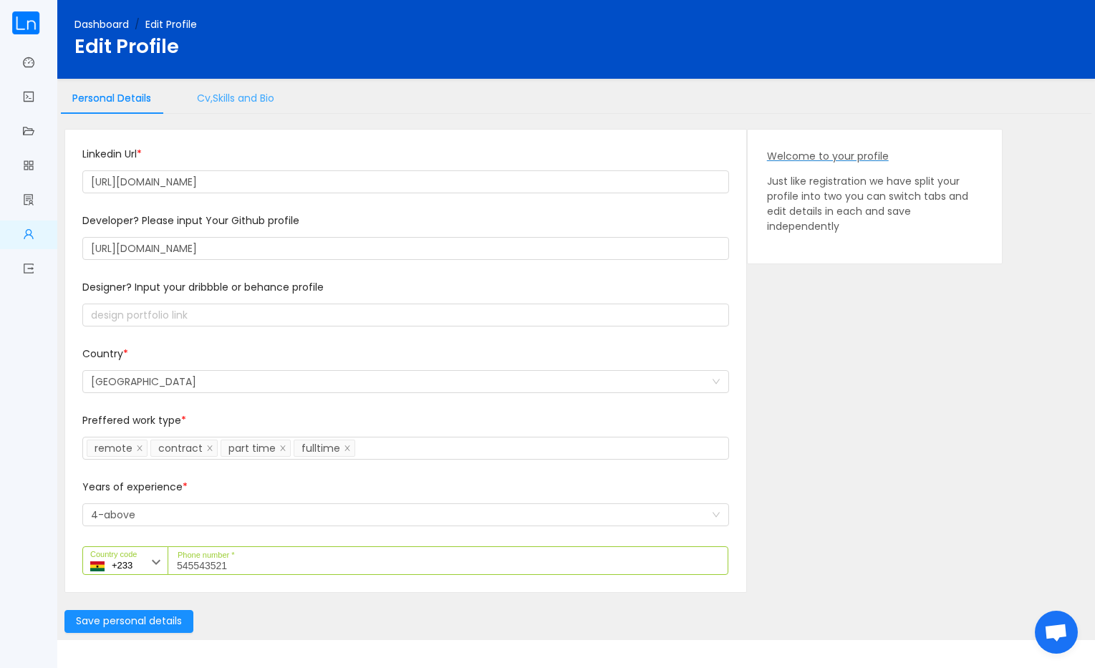
click at [258, 100] on div "Cv,Skills and Bio" at bounding box center [235, 98] width 100 height 32
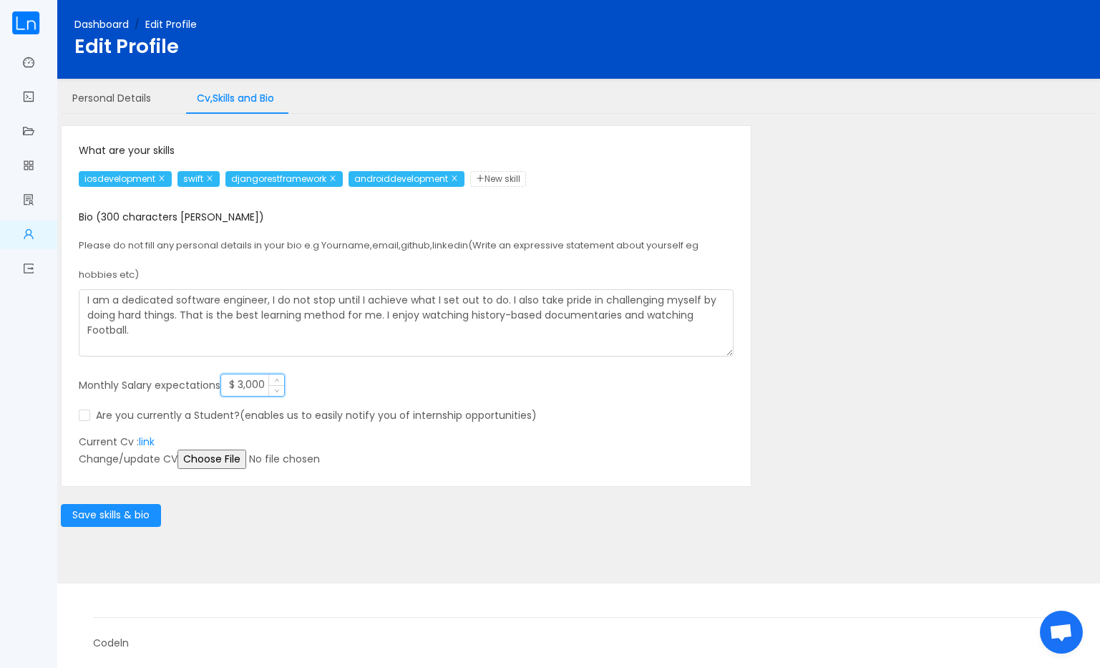
click at [242, 387] on input "$ 3,000" at bounding box center [252, 384] width 63 height 21
type input "$ 2,000"
click at [329, 429] on div "What are your skills iosdevelopment swift djangorestframework androiddevelopmen…" at bounding box center [406, 306] width 655 height 326
click at [201, 460] on input "file" at bounding box center [287, 459] width 219 height 19
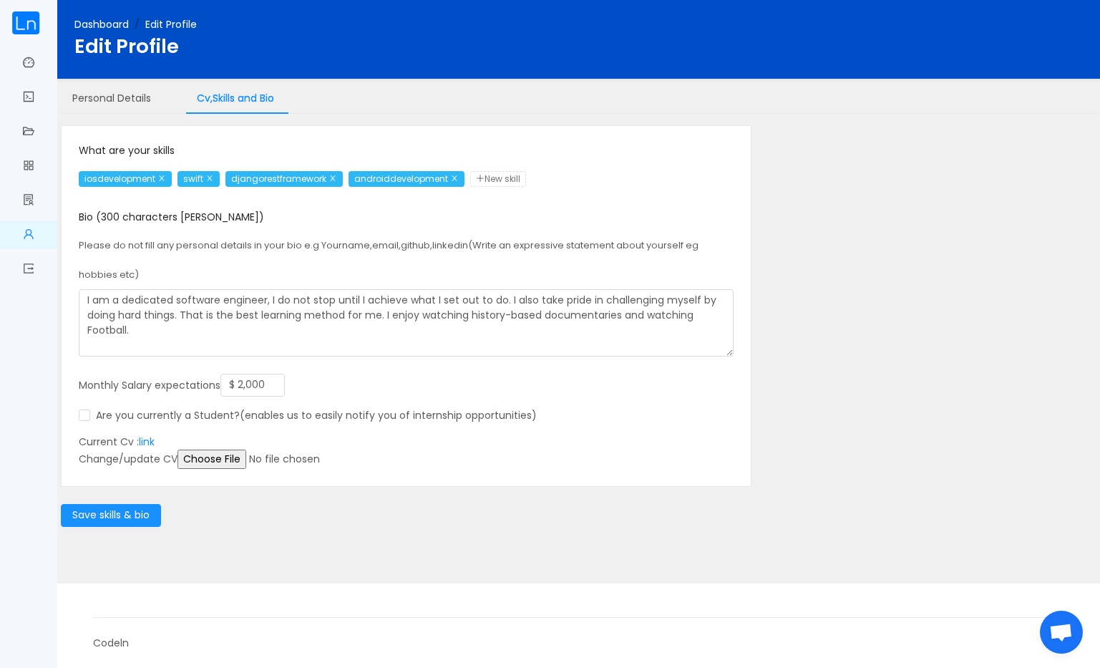
click at [496, 178] on span "New skill" at bounding box center [498, 179] width 56 height 16
type input "javaspringboot"
click at [599, 171] on span "New skill" at bounding box center [594, 179] width 56 height 16
type input "swiftui"
click at [112, 513] on button "Save skills & bio" at bounding box center [111, 515] width 100 height 23
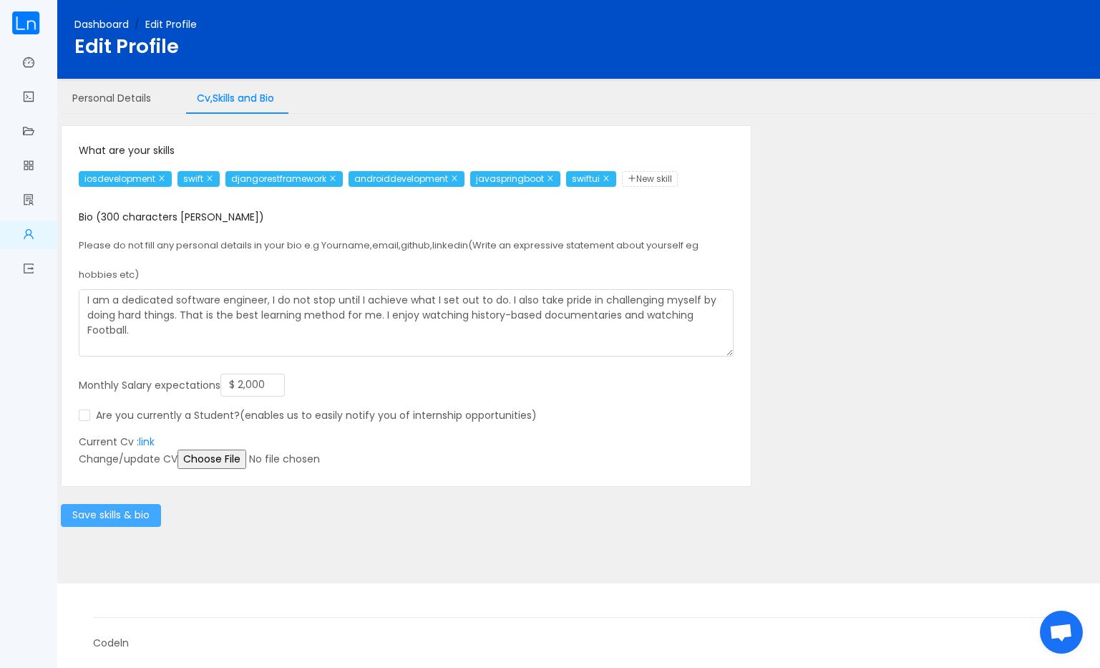
click at [112, 511] on button "Save skills & bio" at bounding box center [111, 515] width 100 height 23
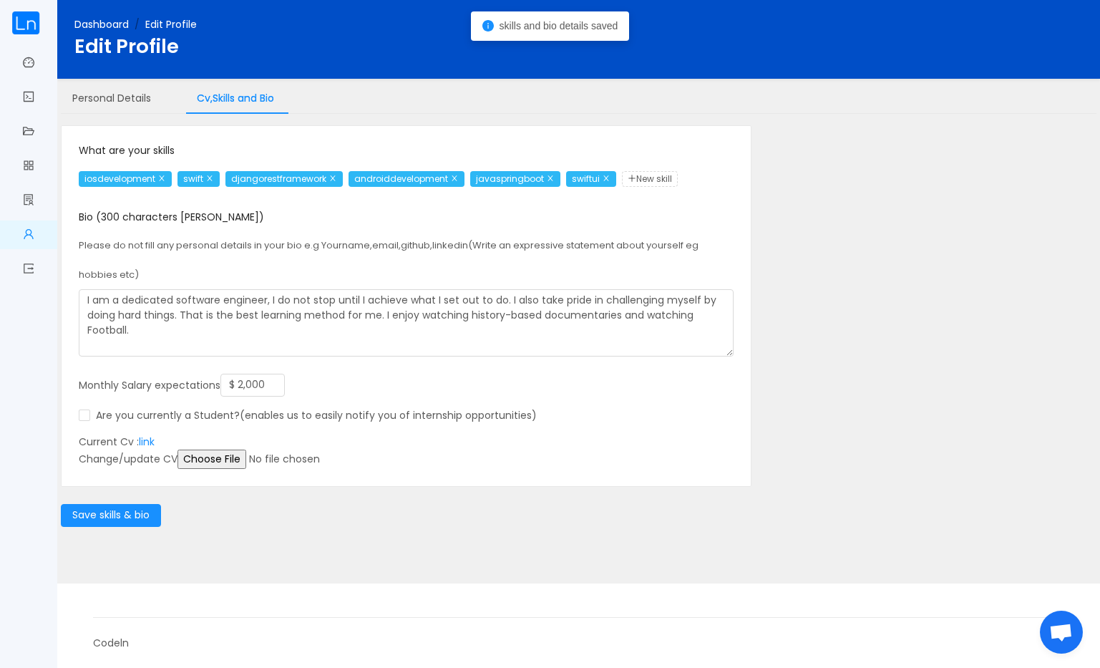
click at [21, 21] on img at bounding box center [25, 22] width 29 height 23
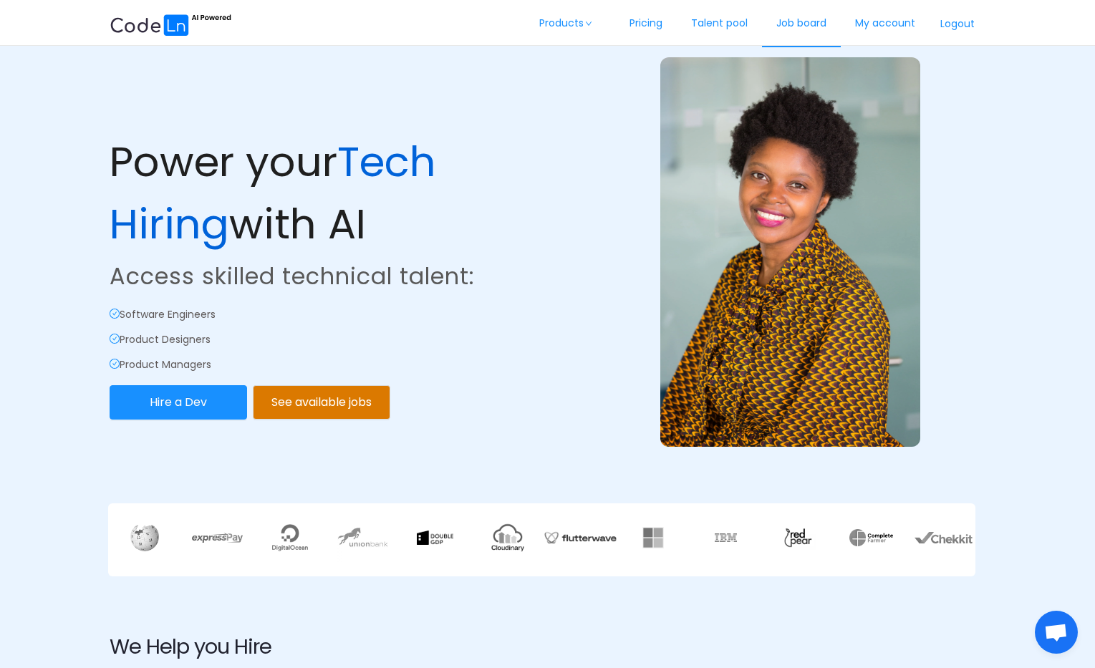
click at [818, 16] on link "Job board" at bounding box center [801, 23] width 79 height 47
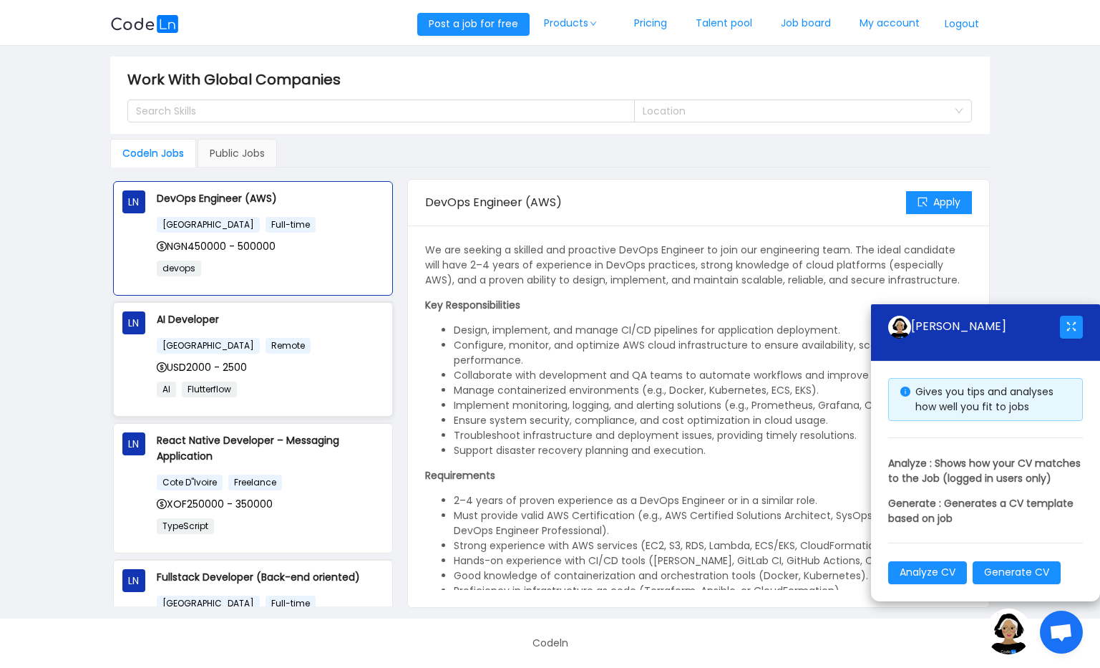
click at [251, 366] on div "USD2000 - 2500" at bounding box center [270, 367] width 227 height 16
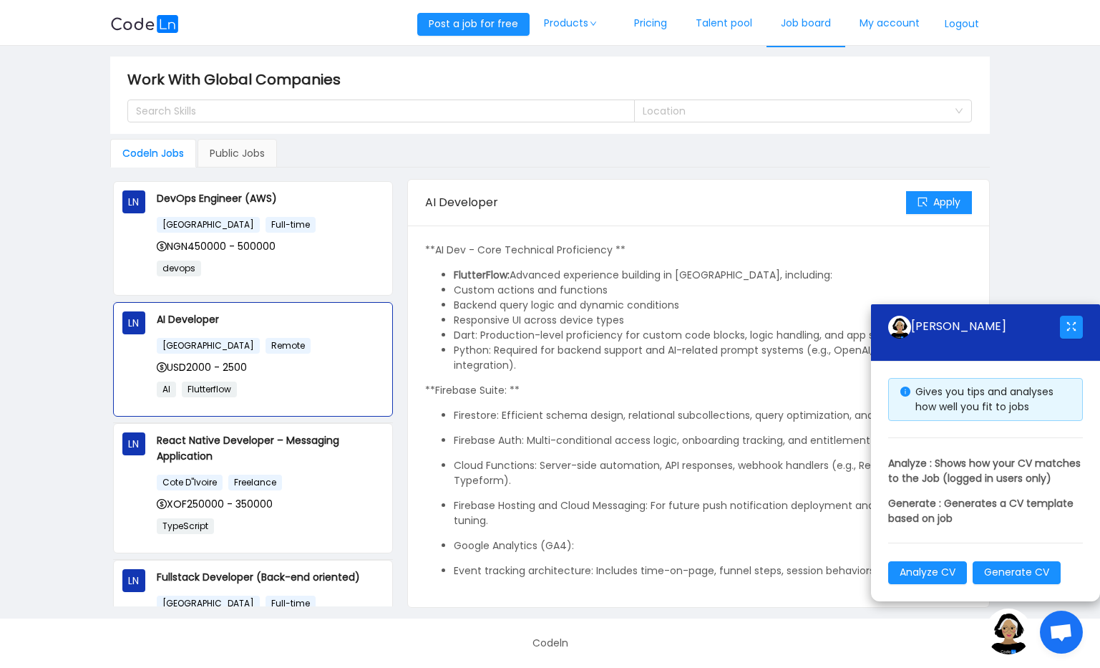
click at [818, 37] on link "Job board" at bounding box center [806, 23] width 79 height 47
click at [818, 34] on link "Job board" at bounding box center [806, 23] width 79 height 47
click at [889, 21] on link "My account" at bounding box center [890, 23] width 89 height 47
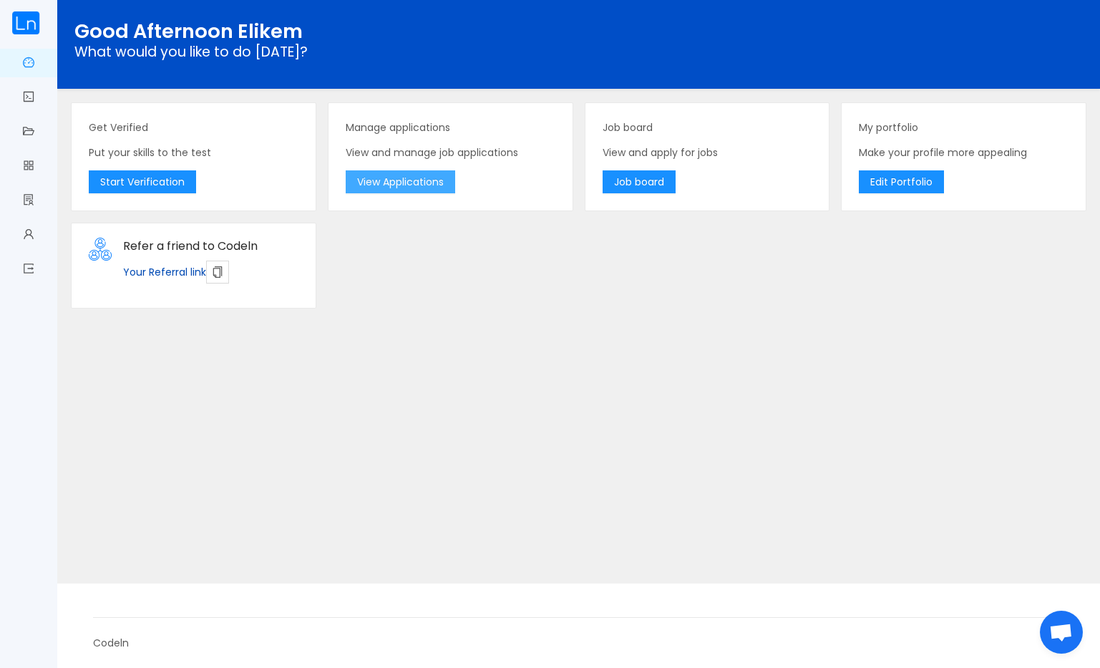
click at [447, 183] on button "View Applications" at bounding box center [401, 181] width 110 height 23
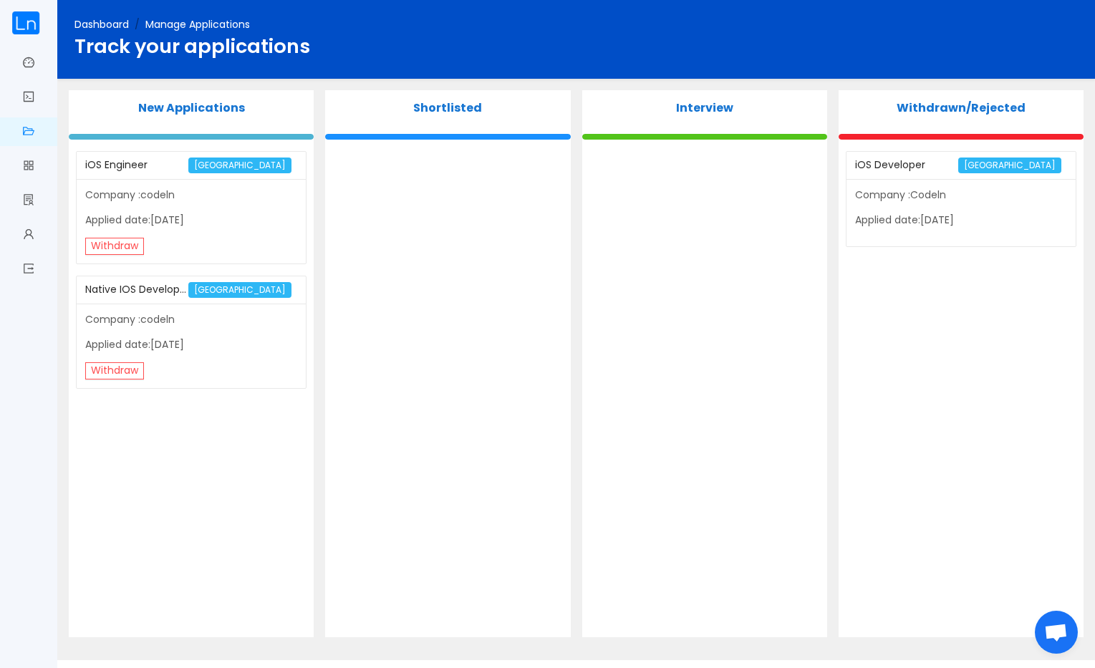
drag, startPoint x: 130, startPoint y: 369, endPoint x: 626, endPoint y: 493, distance: 512.1
click at [626, 493] on div "New Applications iOS Engineer United States Company :codeln Applied date:[DATE]…" at bounding box center [576, 369] width 1026 height 558
click at [893, 200] on p "Company :Codeln" at bounding box center [961, 195] width 212 height 15
click at [902, 221] on p "Applied date:[DATE]" at bounding box center [961, 220] width 212 height 15
click at [117, 377] on button "Withdraw" at bounding box center [114, 370] width 59 height 17
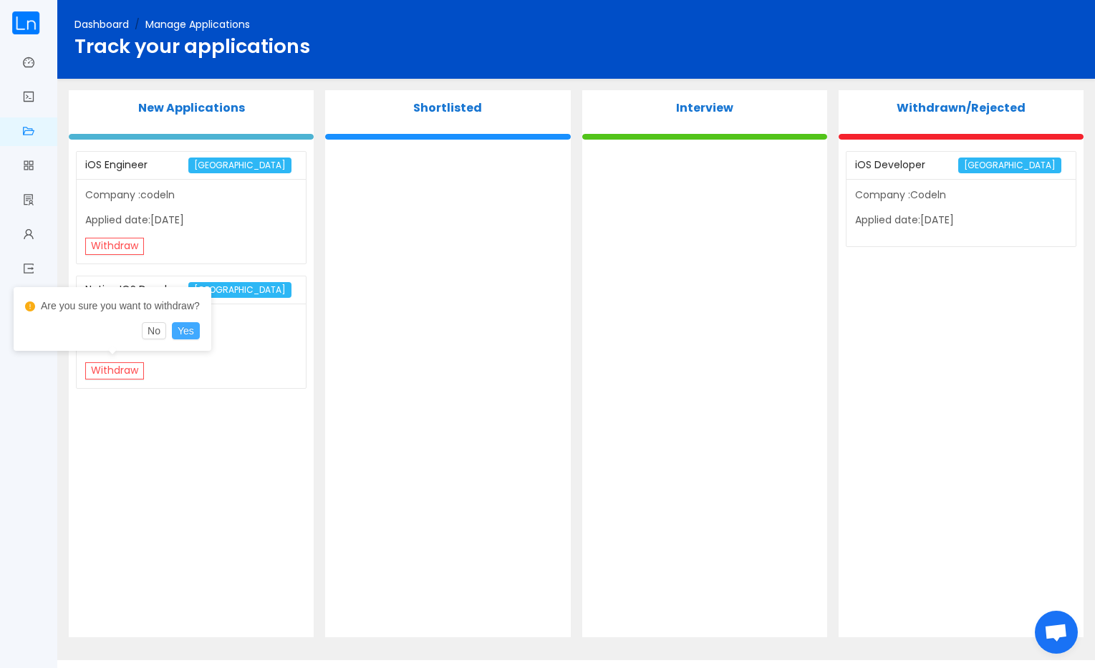
click at [195, 323] on button "Yes" at bounding box center [186, 330] width 28 height 17
click at [127, 251] on button "Withdraw" at bounding box center [114, 246] width 59 height 17
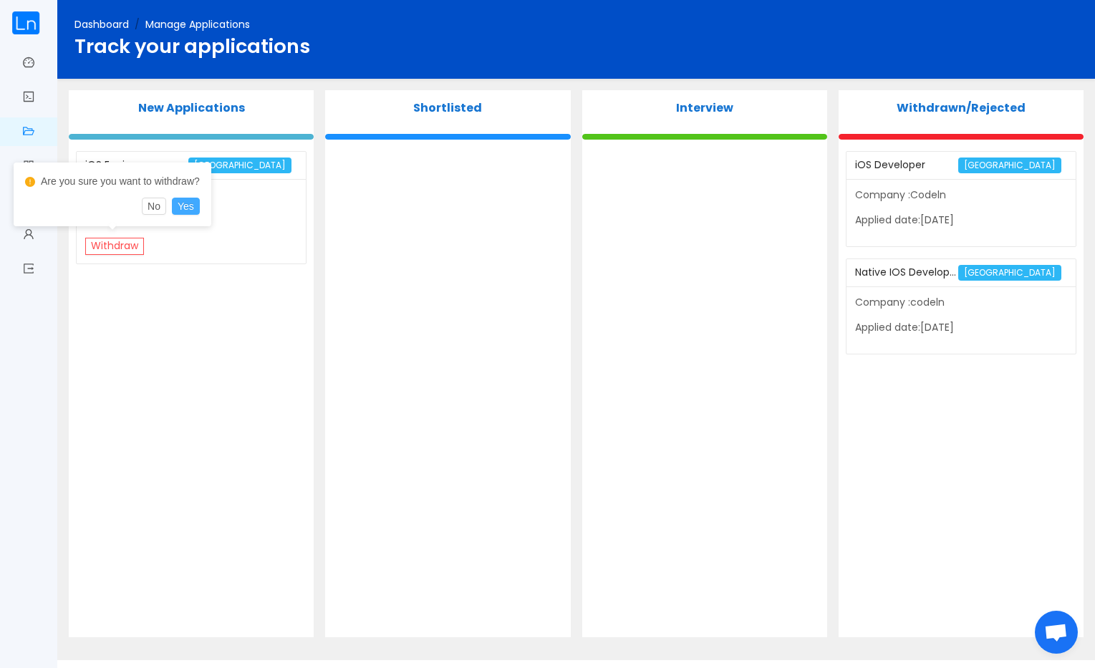
click at [198, 210] on button "Yes" at bounding box center [186, 206] width 28 height 17
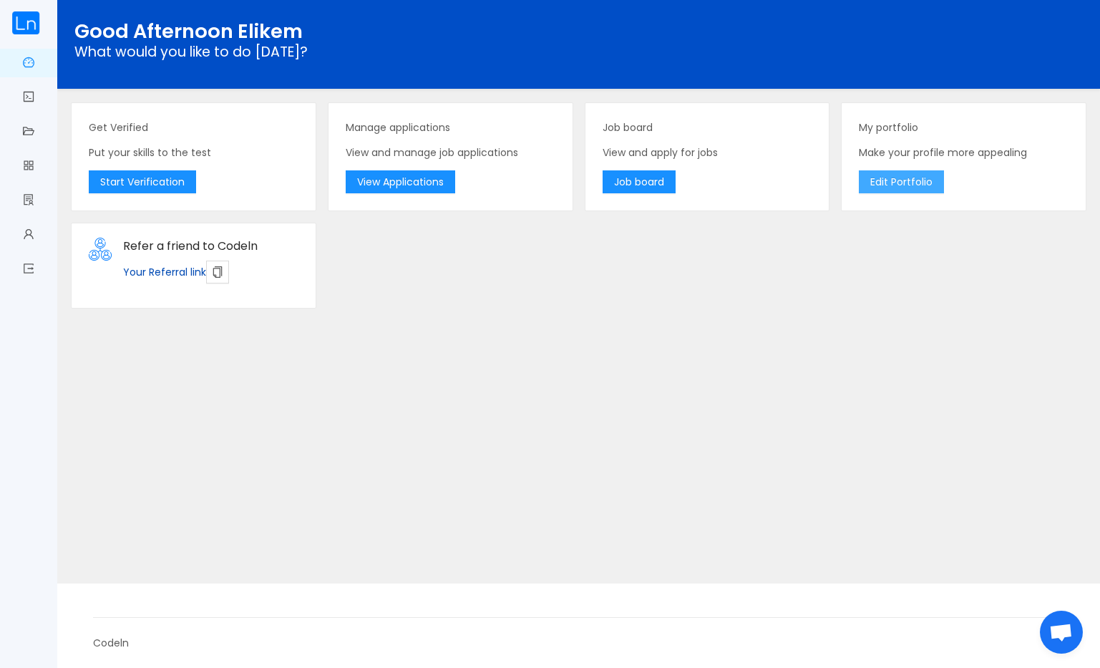
click at [889, 176] on button "Edit Portfolio" at bounding box center [901, 181] width 85 height 23
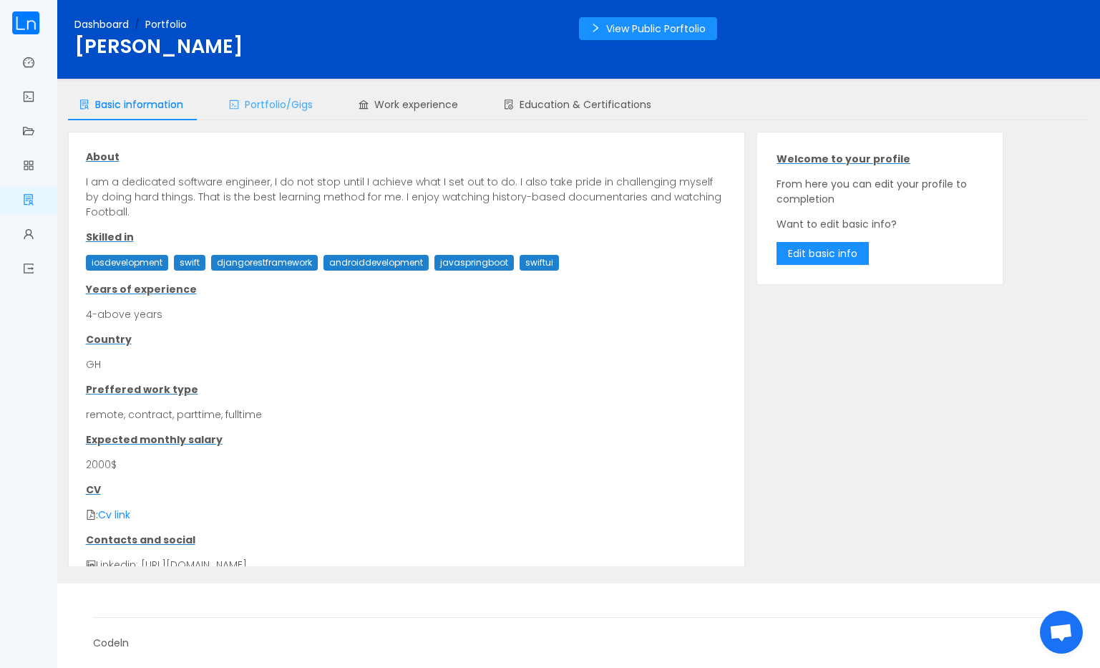
click at [283, 97] on span "Portfolio/Gigs" at bounding box center [271, 104] width 84 height 14
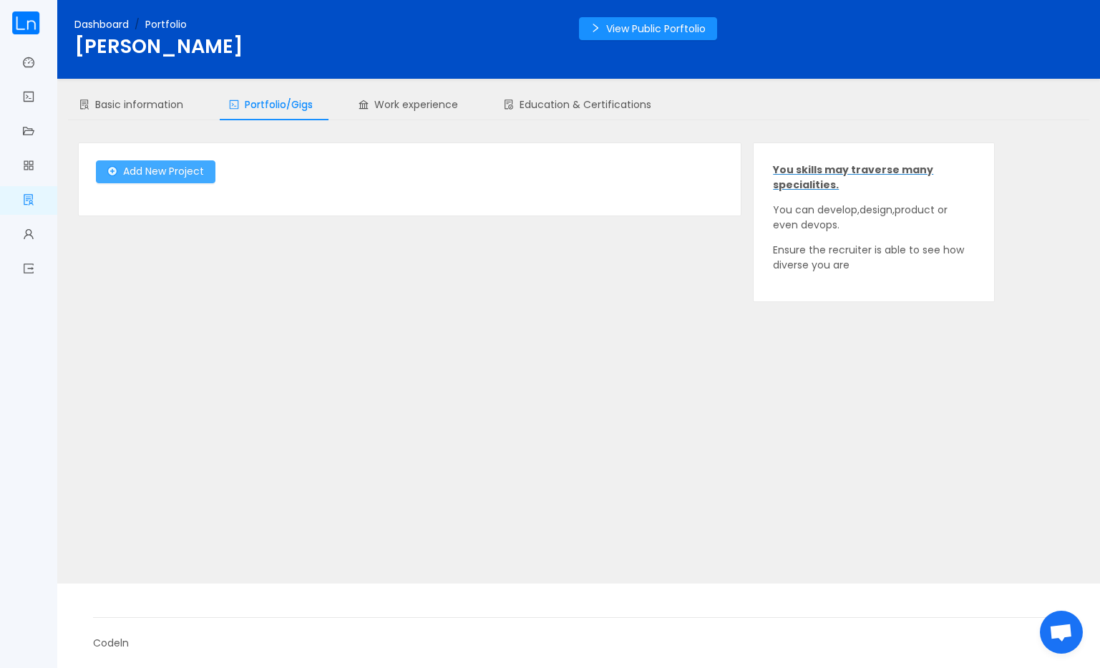
click at [205, 175] on button "Add New Project" at bounding box center [156, 171] width 120 height 23
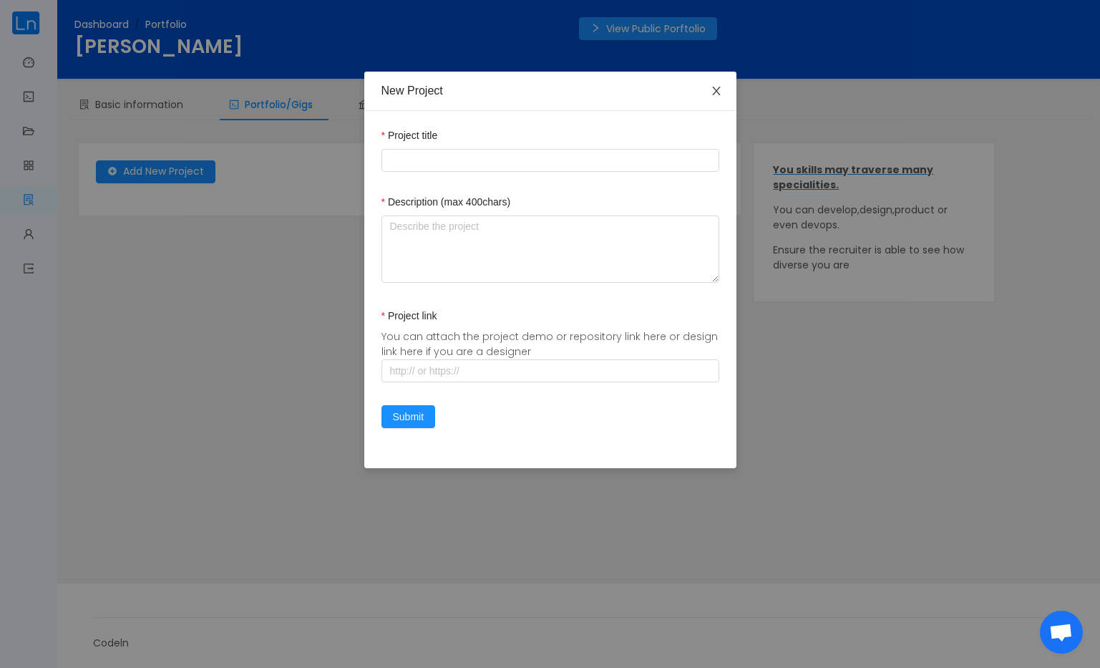
click at [724, 99] on span "Close" at bounding box center [717, 92] width 40 height 40
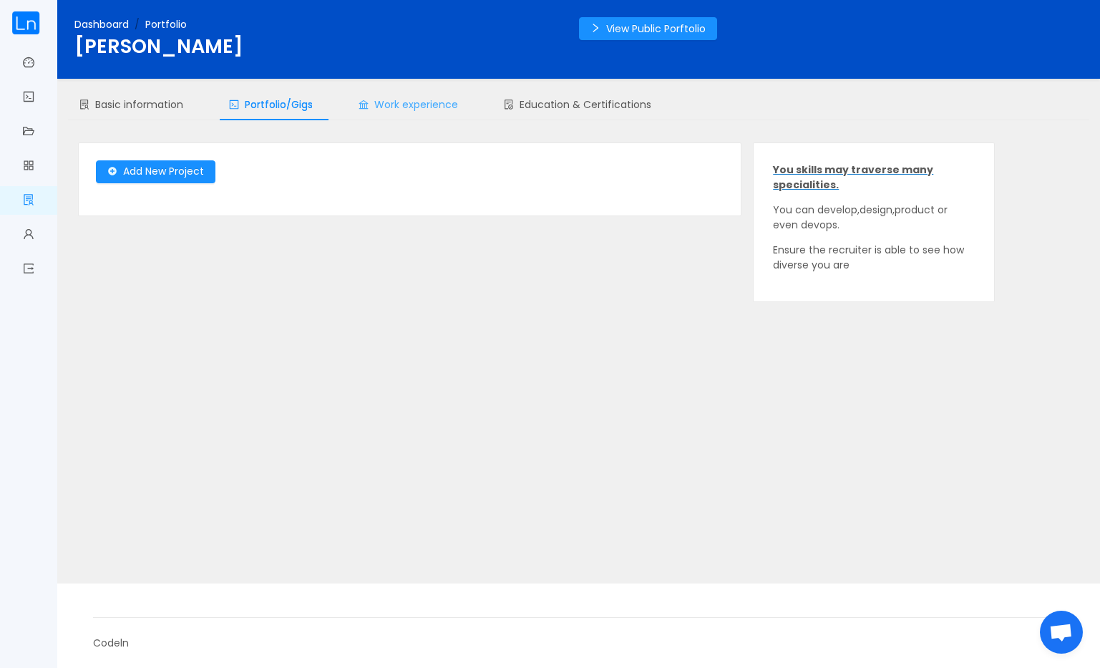
click at [427, 114] on div "Work experience" at bounding box center [408, 105] width 122 height 32
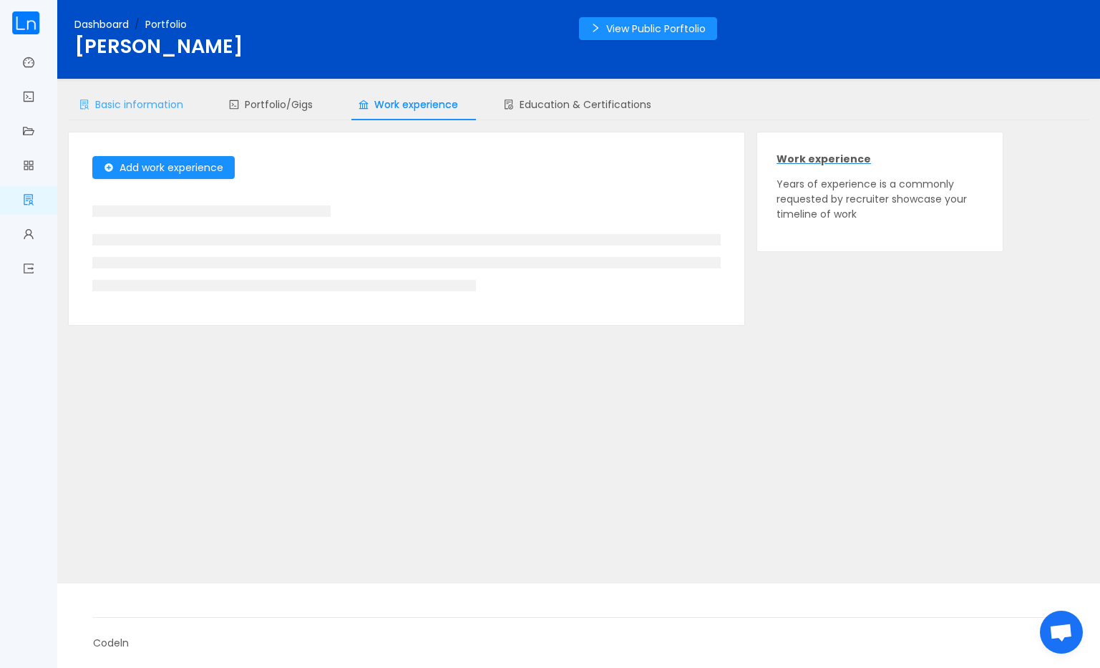
click at [135, 114] on div "Basic information" at bounding box center [131, 105] width 127 height 32
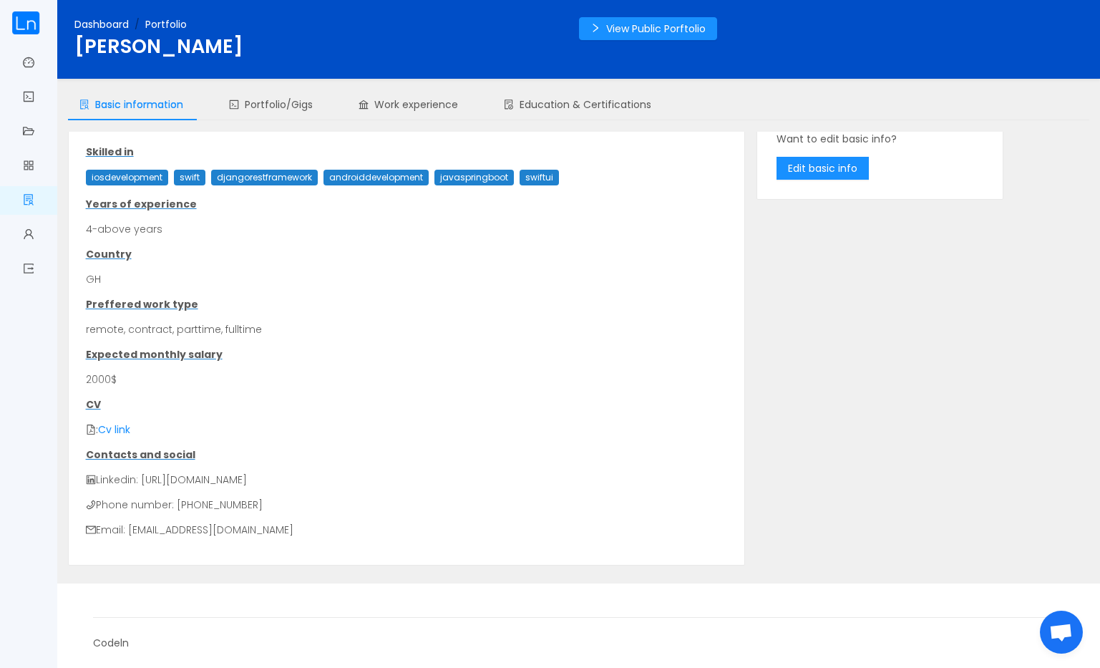
scroll to position [85, 0]
click at [150, 247] on p "Country" at bounding box center [407, 254] width 642 height 15
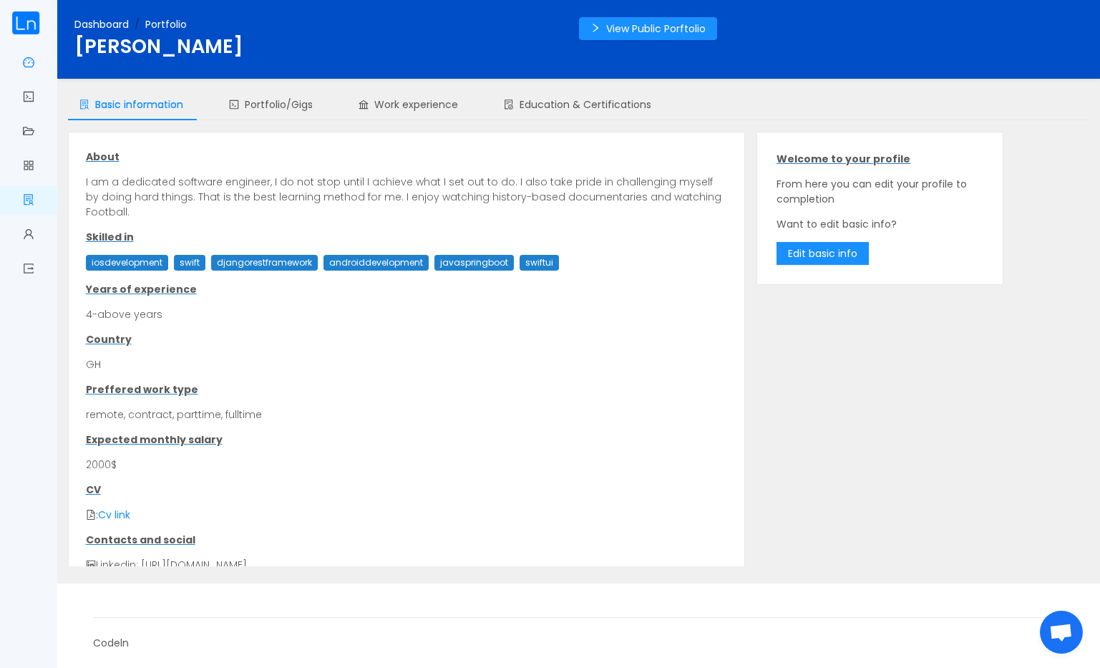
scroll to position [0, 0]
click at [29, 67] on link "Dashboard" at bounding box center [28, 64] width 11 height 30
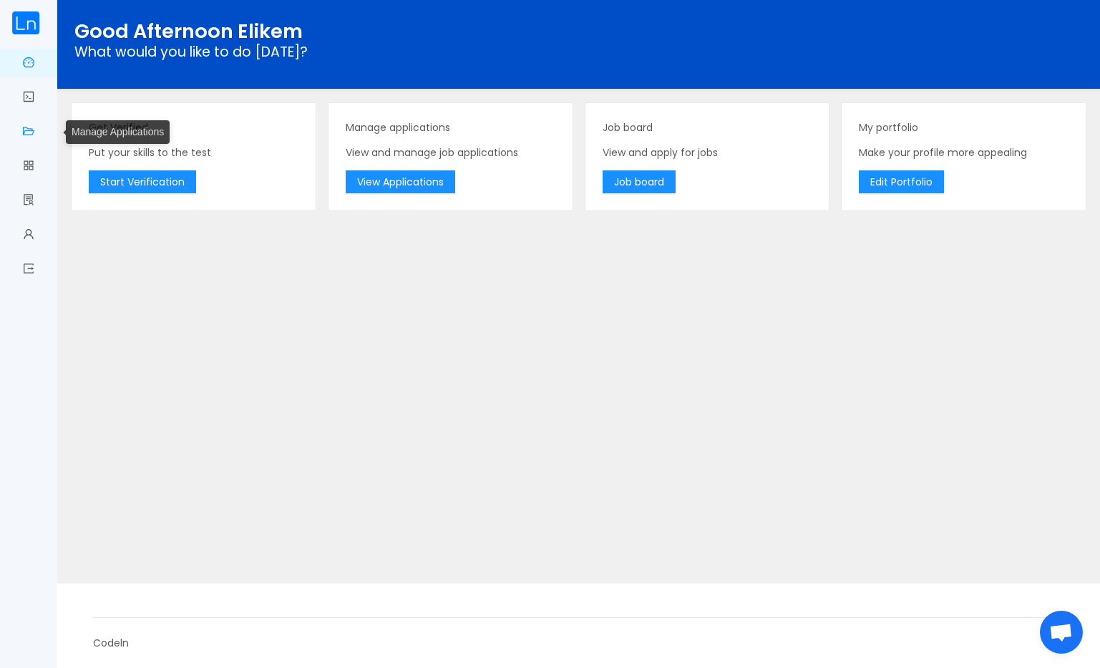
click at [34, 120] on link "Manage Applications" at bounding box center [28, 132] width 11 height 30
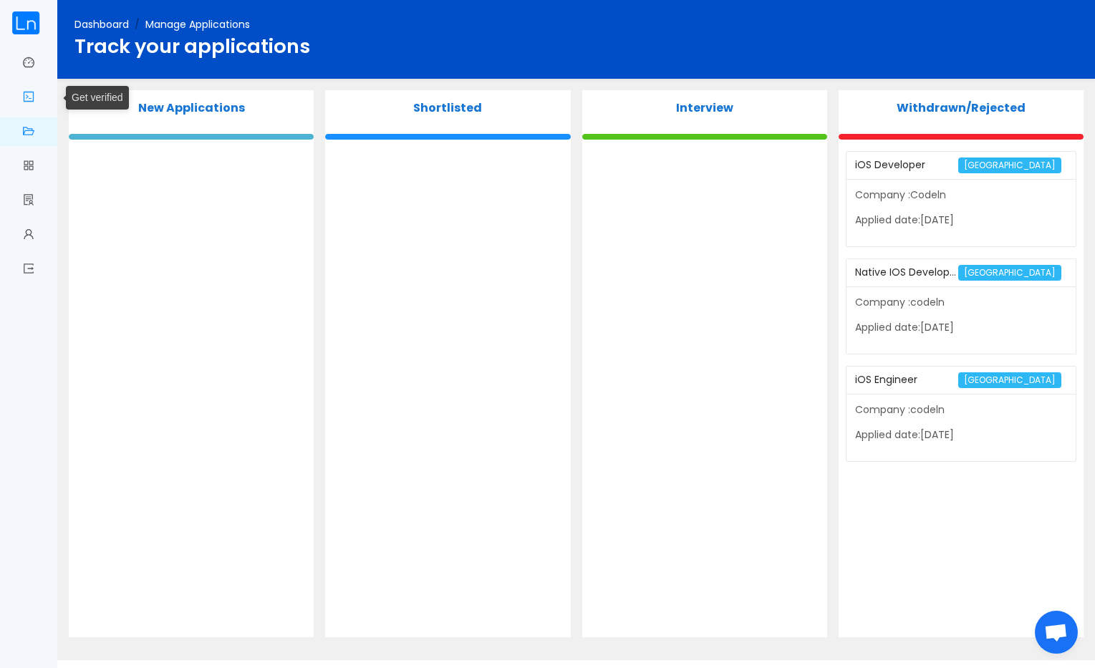
click at [26, 95] on link "Get verified" at bounding box center [28, 98] width 11 height 30
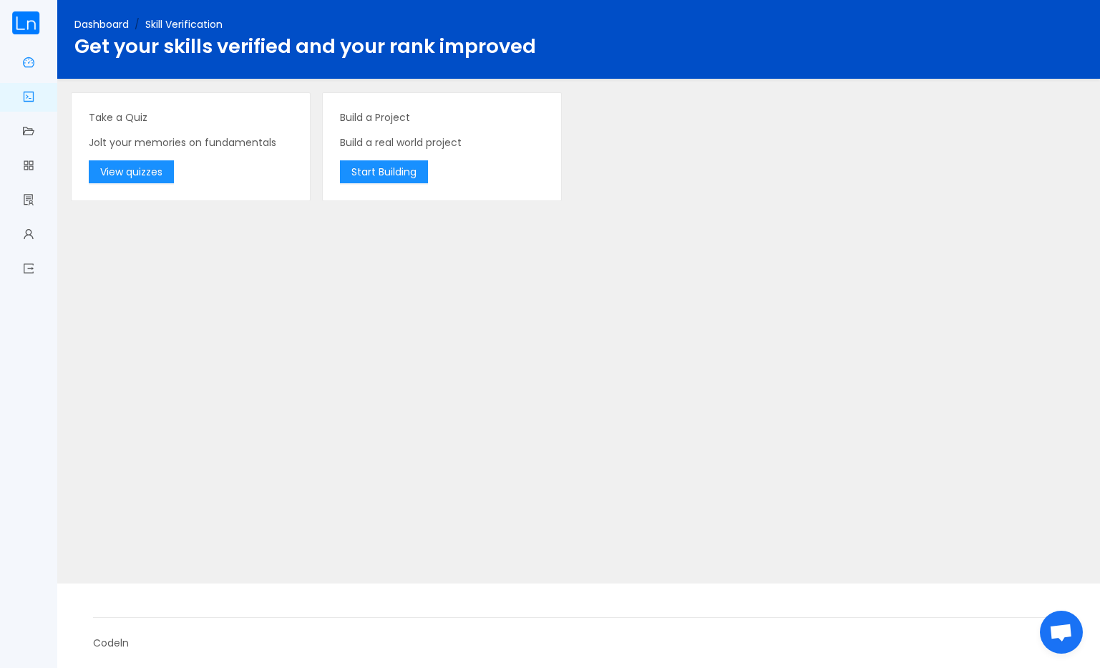
click at [29, 57] on link "Dashboard" at bounding box center [28, 64] width 11 height 30
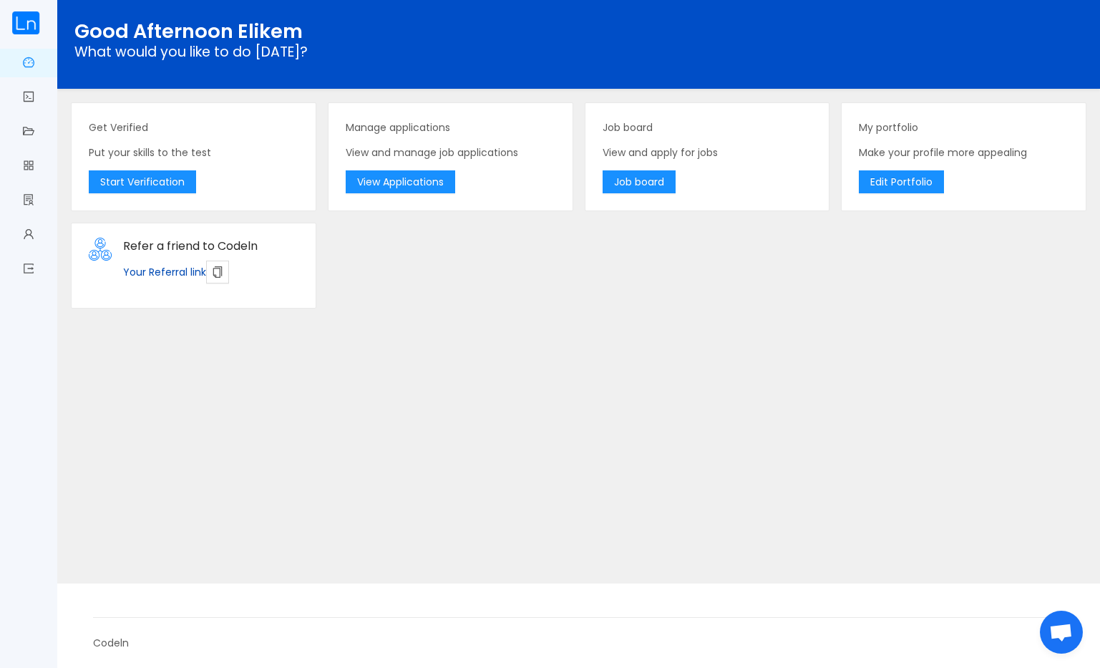
click at [23, 24] on img at bounding box center [25, 22] width 29 height 23
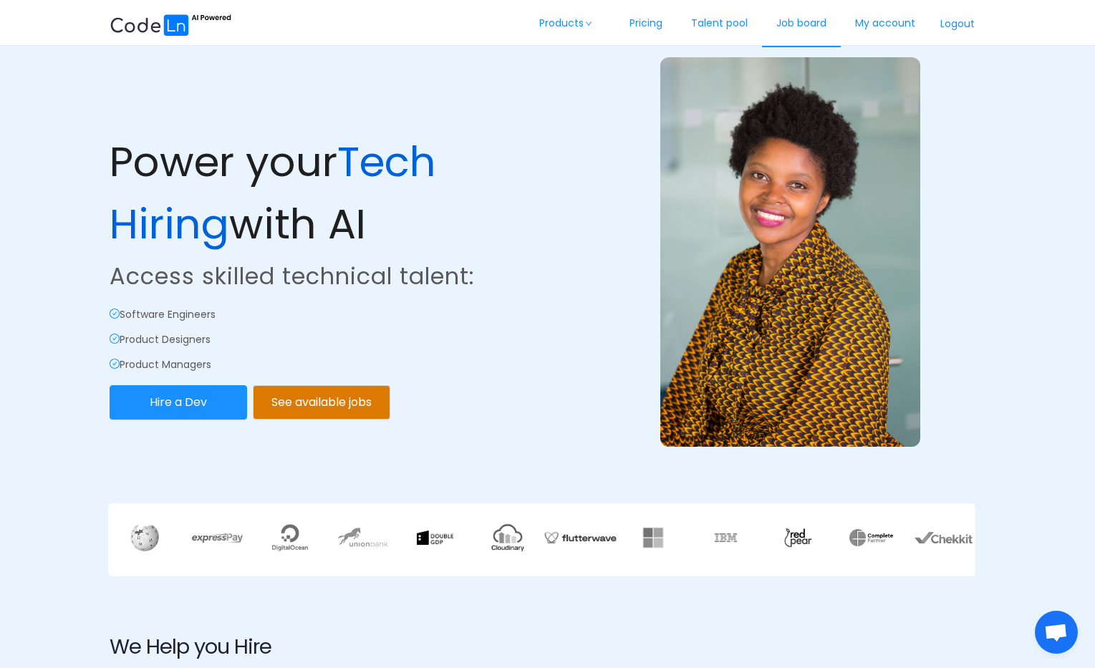
click at [826, 28] on link "Job board" at bounding box center [801, 23] width 79 height 47
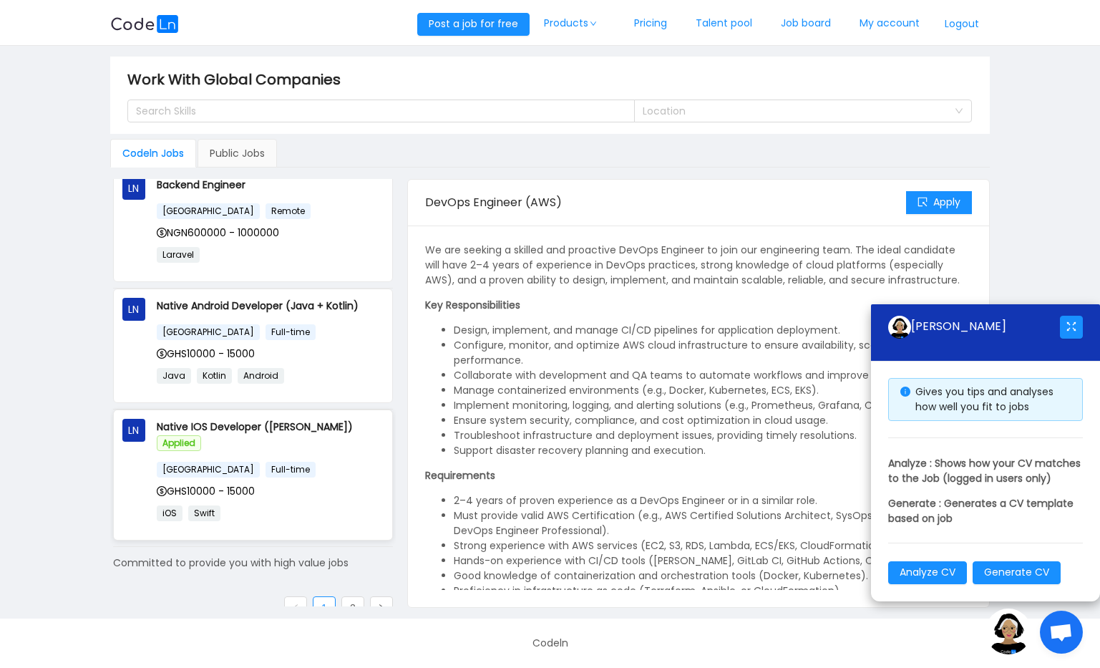
scroll to position [875, 0]
click at [305, 484] on div "GHS10000 - 15000" at bounding box center [270, 492] width 227 height 16
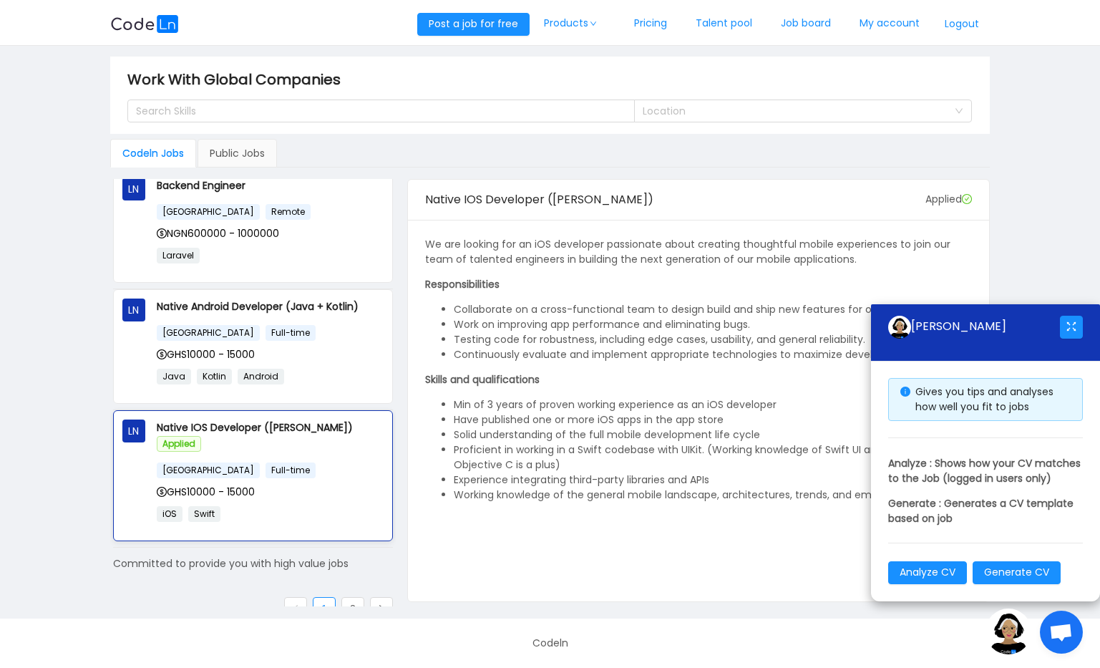
click at [251, 438] on div "Native IOS Developer ([PERSON_NAME]) Applied [GEOGRAPHIC_DATA] Full-time GHS100…" at bounding box center [270, 476] width 227 height 112
click at [257, 429] on p "Native IOS Developer ([PERSON_NAME]) Applied" at bounding box center [270, 436] width 227 height 32
click at [256, 427] on p "Native IOS Developer ([PERSON_NAME]) Applied" at bounding box center [270, 436] width 227 height 32
click at [1078, 316] on button "button" at bounding box center [1071, 327] width 23 height 23
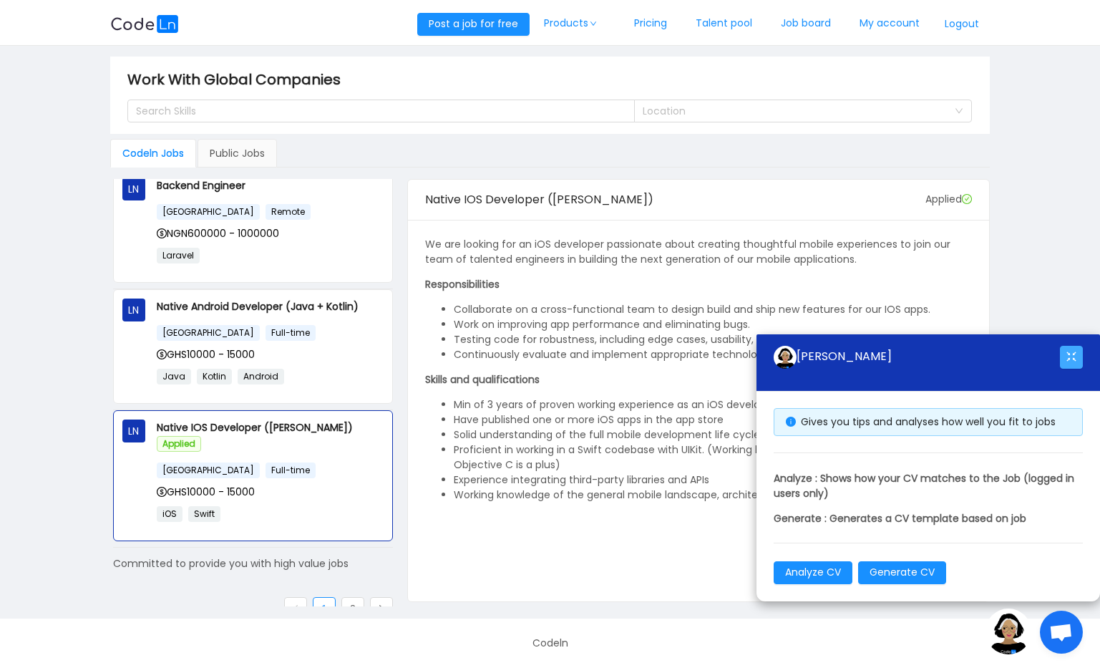
click at [1078, 308] on main "Work With Global Companies Search Skills Location Codeln Jobs Public Jobs LN De…" at bounding box center [550, 332] width 1100 height 573
click at [1078, 354] on button "button" at bounding box center [1071, 357] width 23 height 23
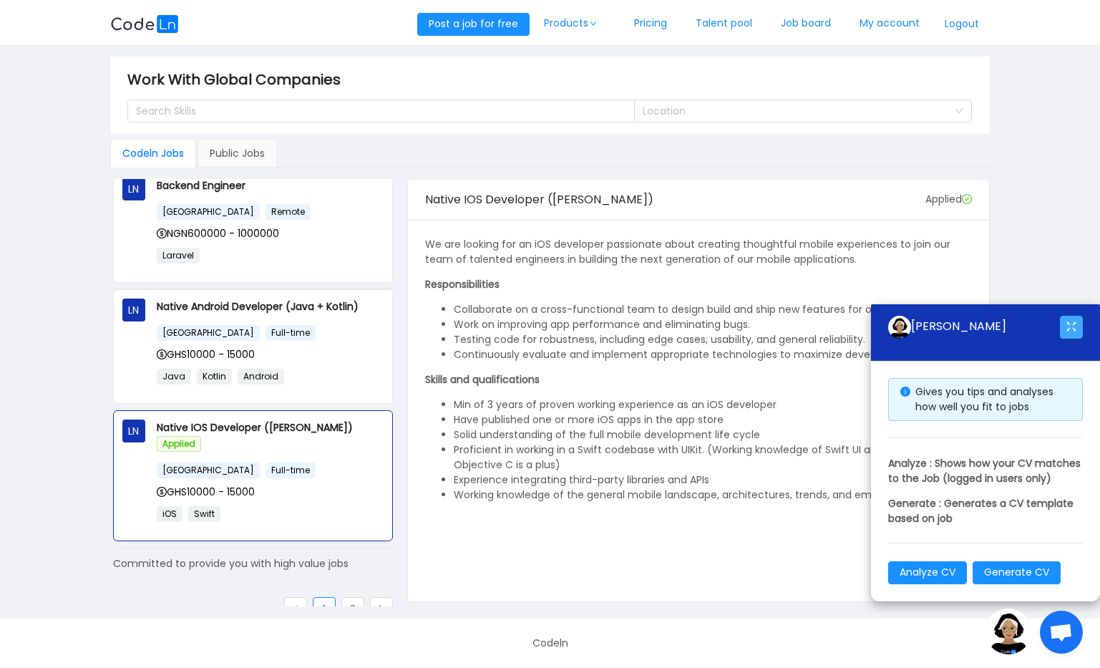
click at [1072, 316] on button "button" at bounding box center [1071, 327] width 23 height 23
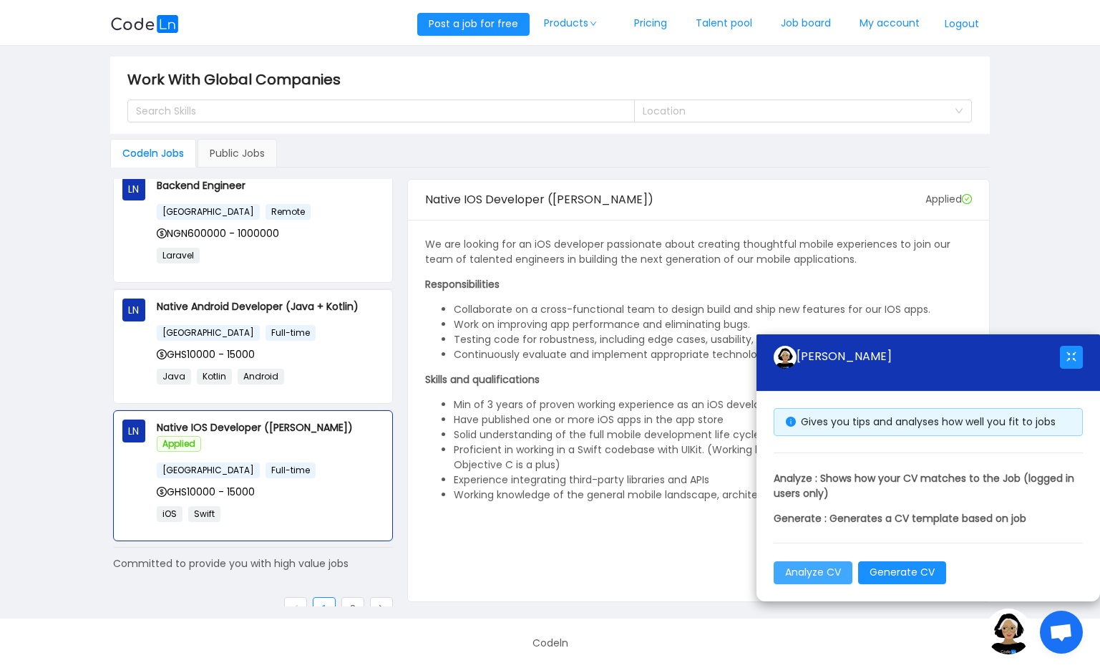
click at [826, 576] on button "Analyze CV" at bounding box center [813, 572] width 79 height 23
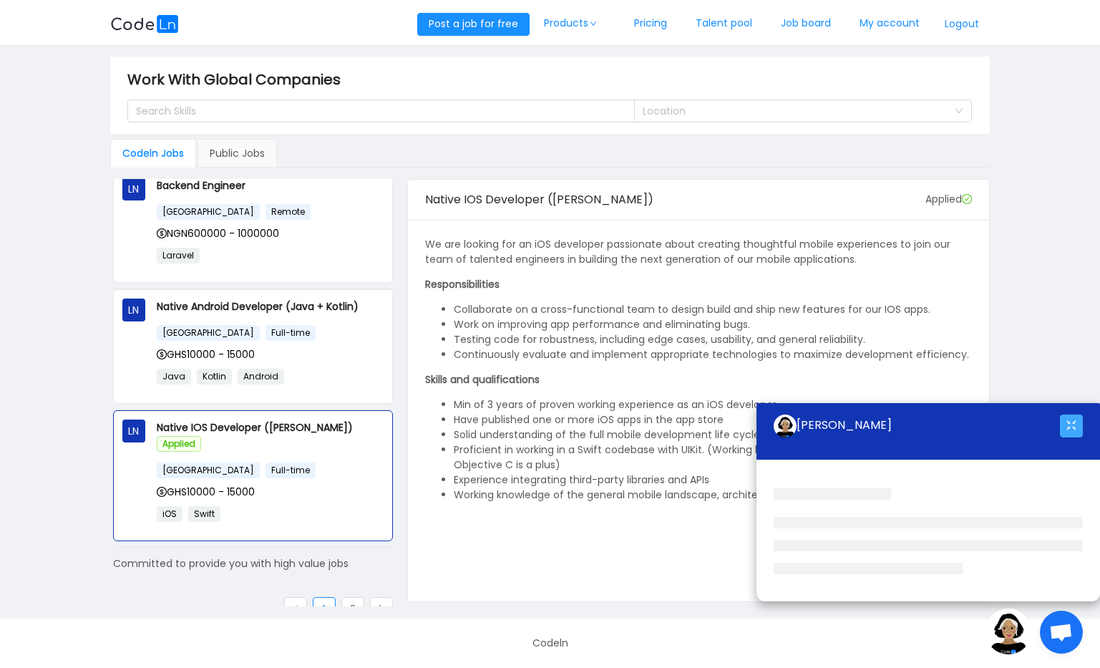
click at [1080, 424] on button "button" at bounding box center [1071, 426] width 23 height 23
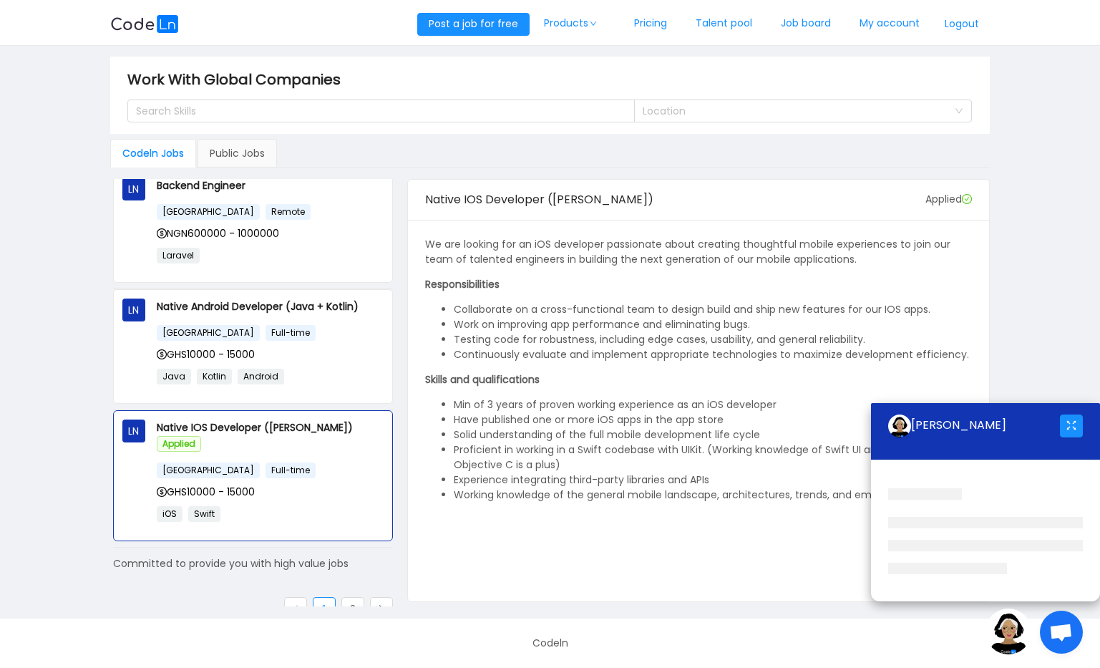
click at [968, 205] on div "Applied" at bounding box center [949, 199] width 47 height 15
click at [955, 198] on div "Applied" at bounding box center [949, 199] width 47 height 15
click at [502, 194] on span "Native IOS Developer ([PERSON_NAME])" at bounding box center [539, 199] width 228 height 16
click at [196, 428] on p "Native IOS Developer ([PERSON_NAME]) Applied" at bounding box center [270, 436] width 227 height 32
click at [1061, 618] on span "Open chat" at bounding box center [1061, 632] width 43 height 43
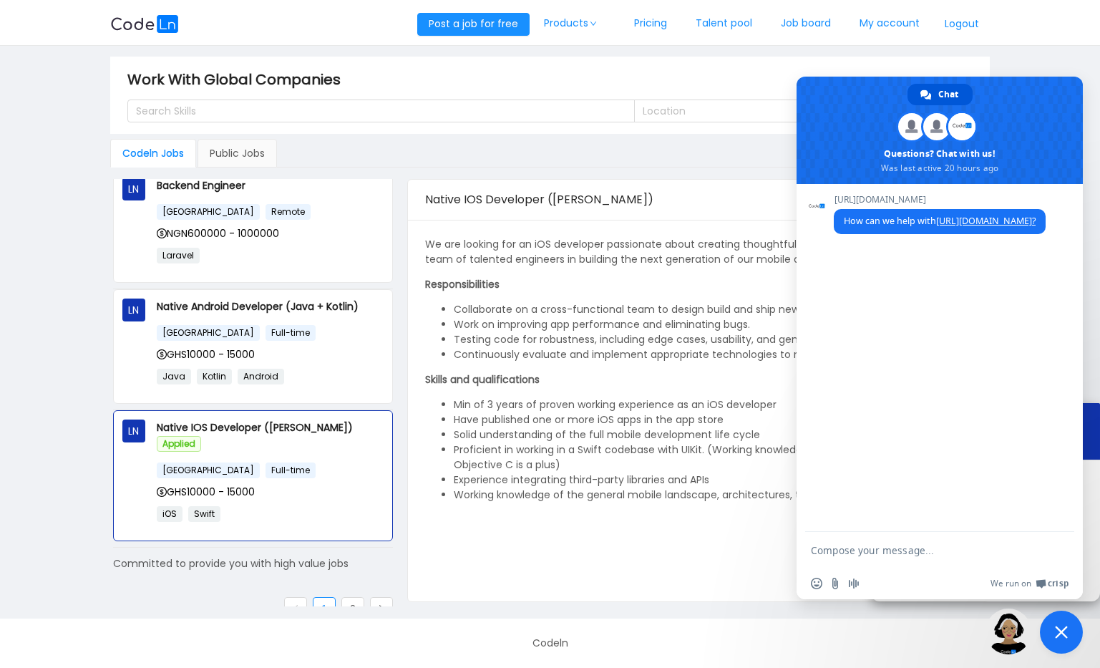
click at [1010, 634] on img at bounding box center [1009, 632] width 46 height 46
click at [1063, 631] on span "Close chat" at bounding box center [1061, 632] width 13 height 13
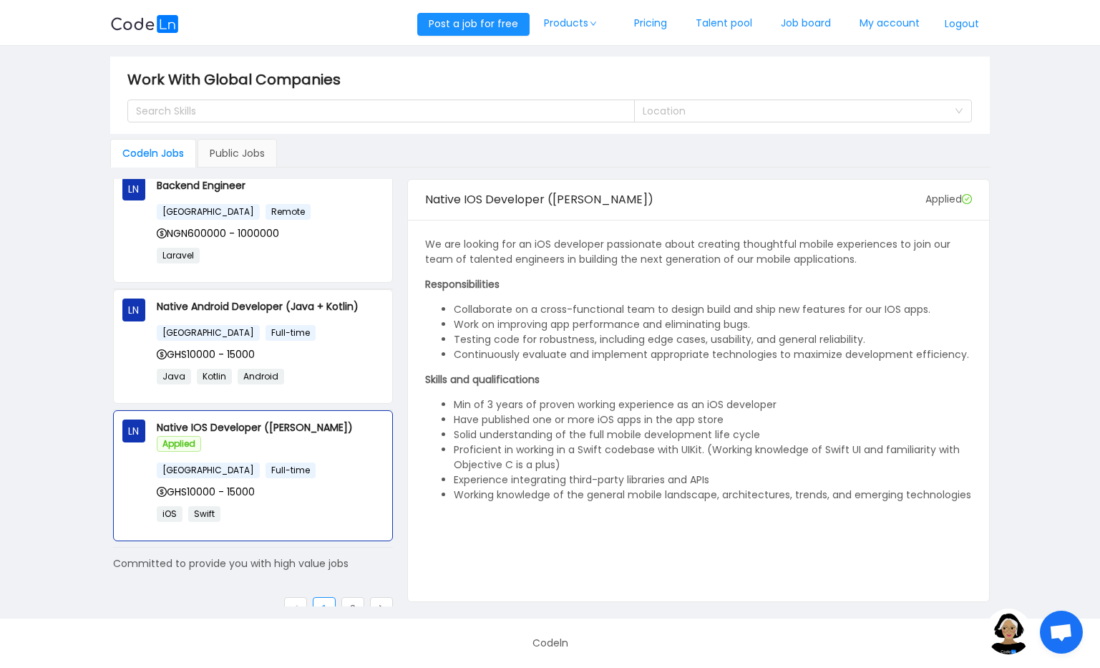
click at [957, 216] on div "Applied" at bounding box center [949, 199] width 47 height 38
click at [796, 30] on link "Job board" at bounding box center [806, 23] width 79 height 47
click at [885, 29] on link "My account" at bounding box center [890, 23] width 89 height 47
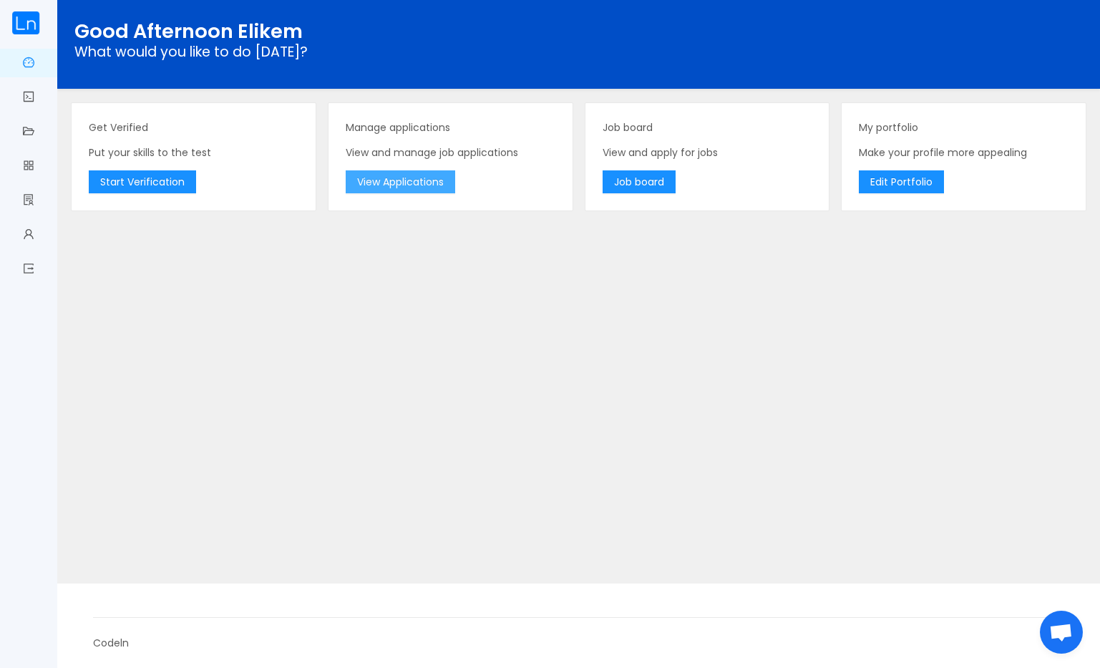
click at [414, 189] on button "View Applications" at bounding box center [401, 181] width 110 height 23
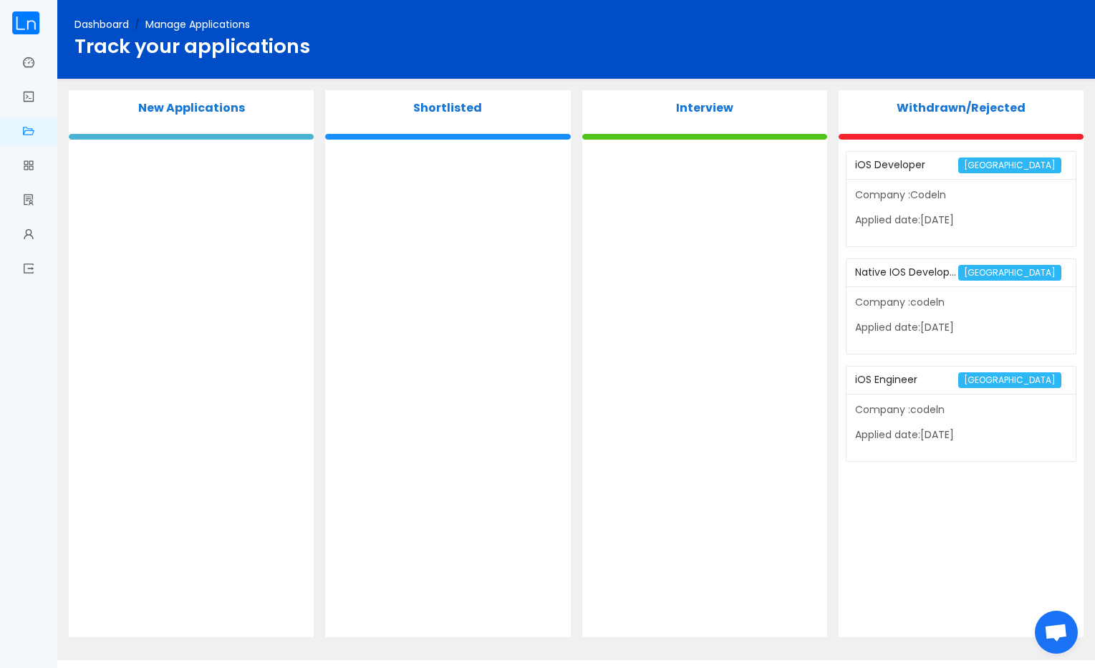
click at [949, 266] on div "Native IOS Developer ([PERSON_NAME])" at bounding box center [906, 272] width 103 height 26
click at [1017, 270] on span "[GEOGRAPHIC_DATA]" at bounding box center [1009, 273] width 103 height 16
click at [936, 270] on div "Native IOS Developer ([PERSON_NAME])" at bounding box center [906, 272] width 103 height 26
click at [24, 130] on link "Manage Applications" at bounding box center [28, 132] width 11 height 30
click at [24, 69] on link "Dashboard" at bounding box center [28, 64] width 11 height 30
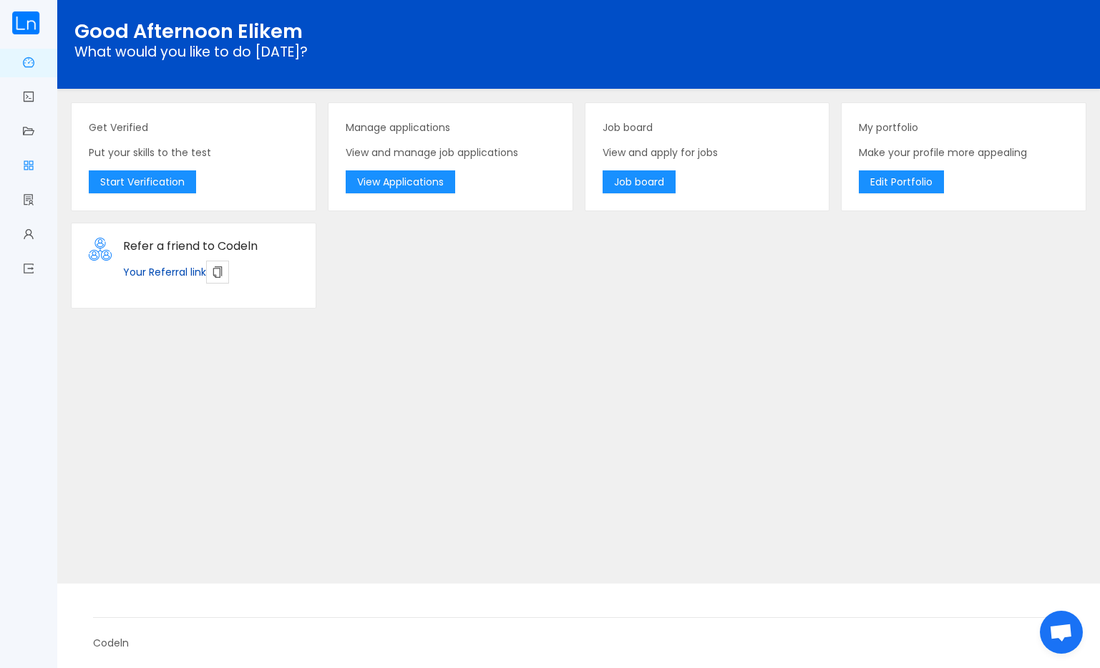
click at [29, 163] on link "Job board" at bounding box center [28, 167] width 11 height 30
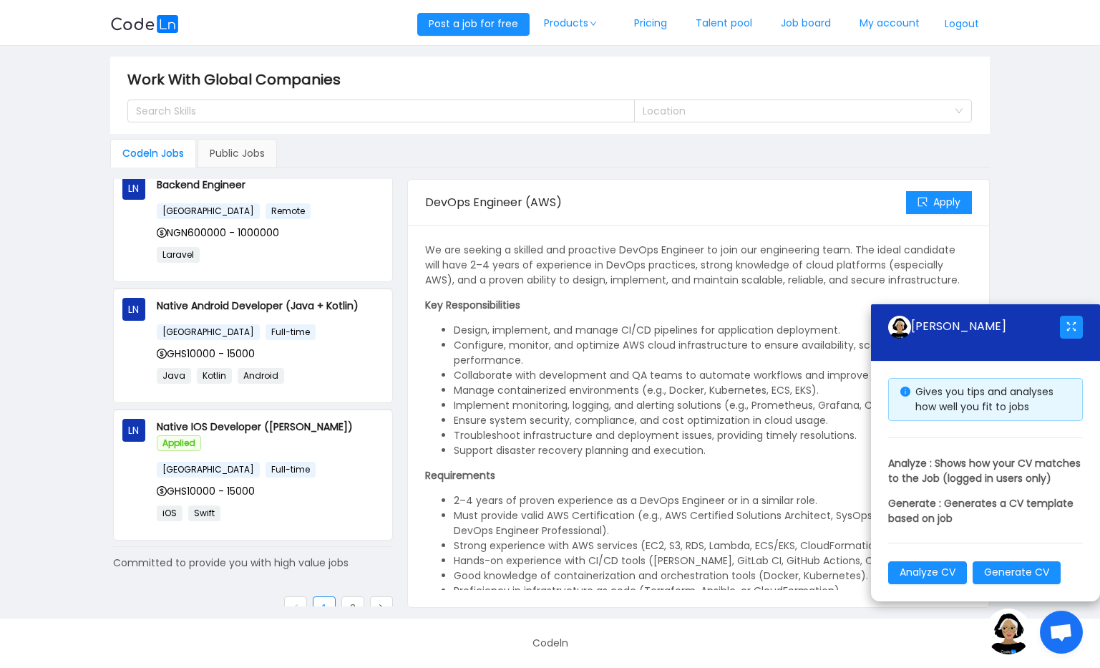
scroll to position [875, 0]
click at [351, 598] on link "2" at bounding box center [352, 608] width 21 height 21
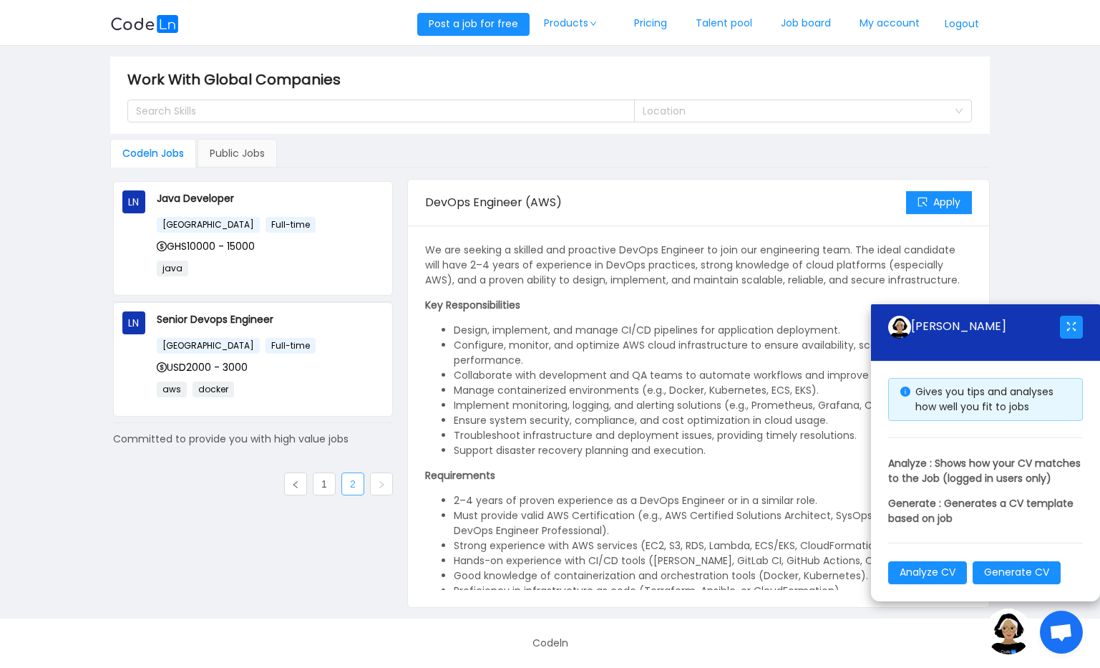
scroll to position [0, 0]
click at [206, 203] on p "Java Developer" at bounding box center [270, 198] width 227 height 16
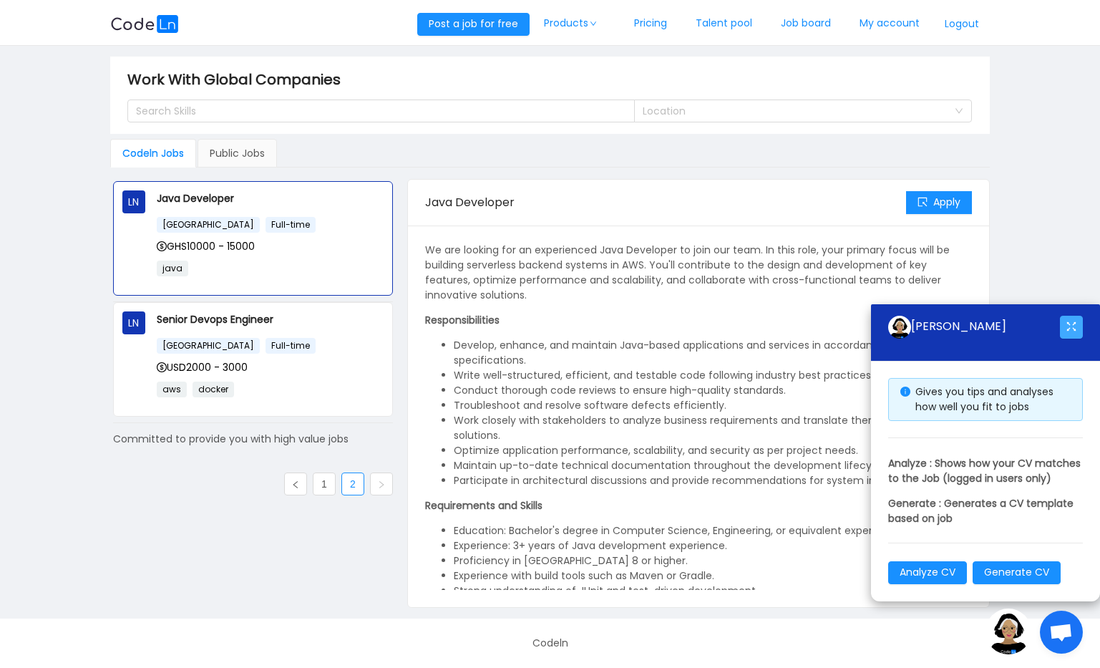
click at [1070, 316] on button "button" at bounding box center [1071, 327] width 23 height 23
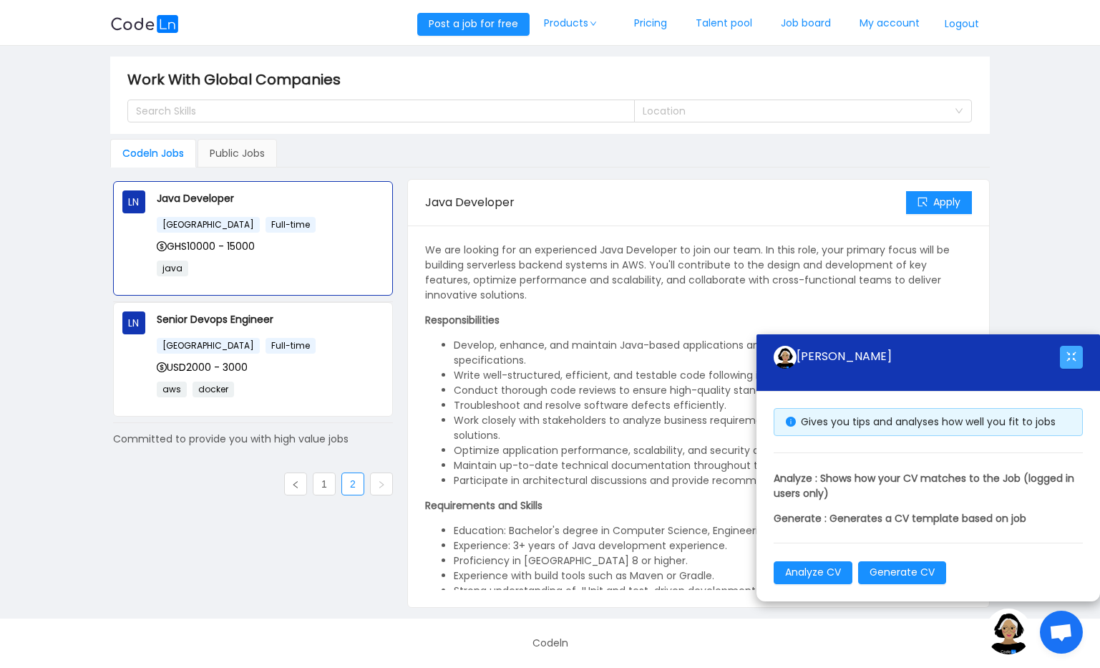
click at [1068, 354] on button "button" at bounding box center [1071, 357] width 23 height 23
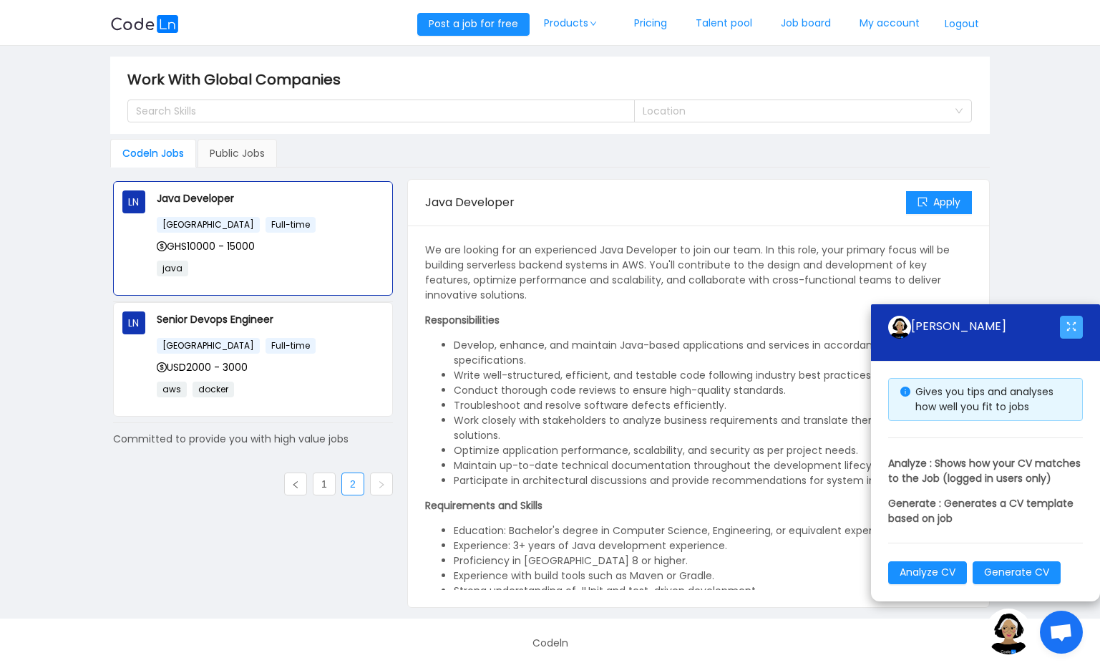
click at [1067, 361] on div "Gives you tips and analyses how well you fit to jobs Analyze : Shows how your C…" at bounding box center [985, 481] width 229 height 241
click at [1070, 322] on button "button" at bounding box center [1071, 327] width 23 height 23
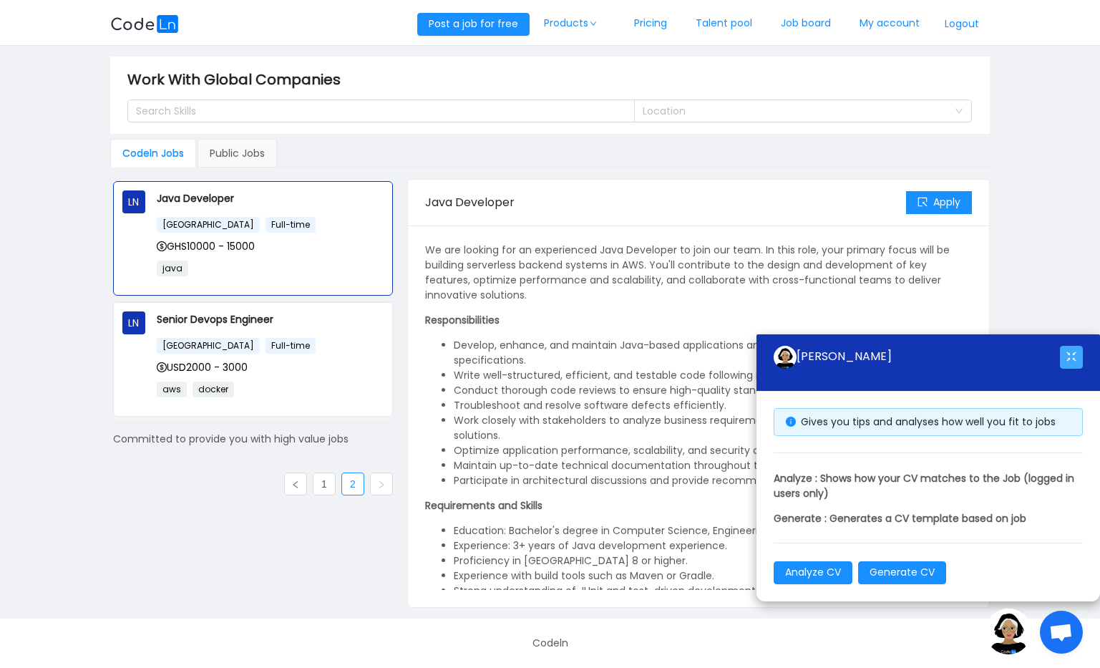
click at [1073, 367] on button "button" at bounding box center [1071, 357] width 23 height 23
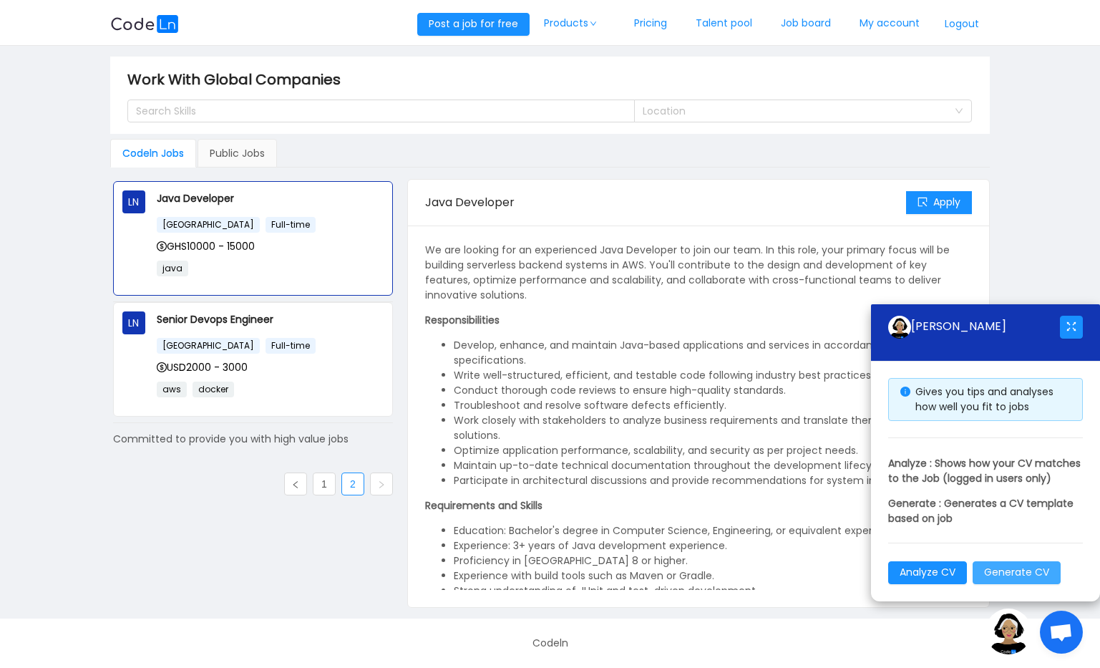
click at [1014, 566] on button "Generate CV" at bounding box center [1017, 572] width 88 height 23
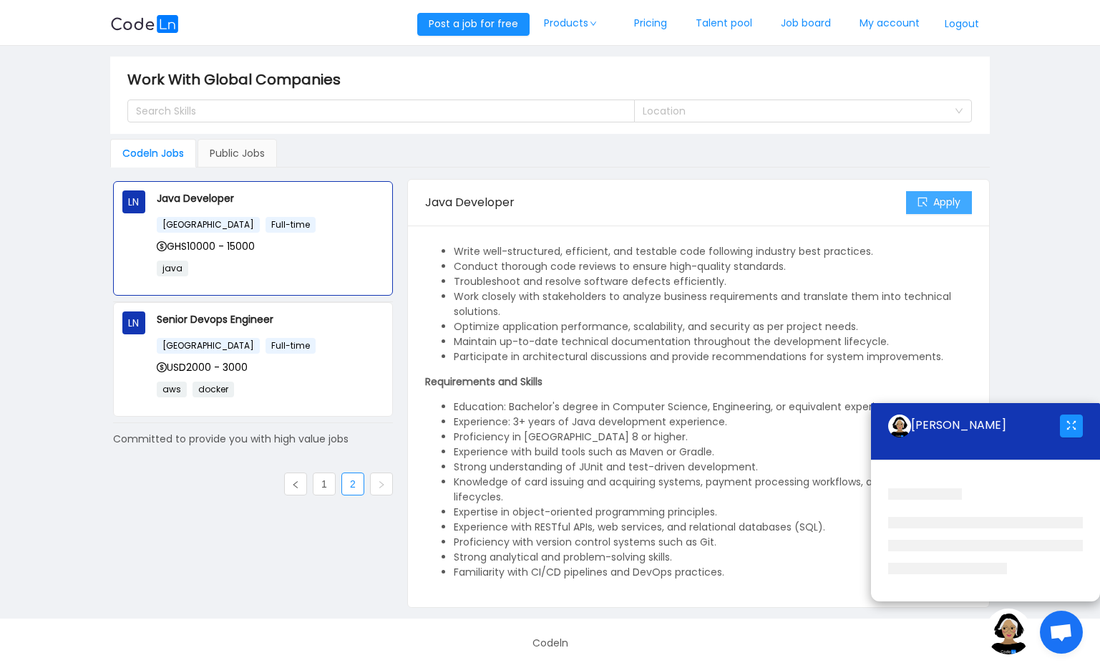
click at [952, 211] on button "Apply" at bounding box center [939, 202] width 66 height 23
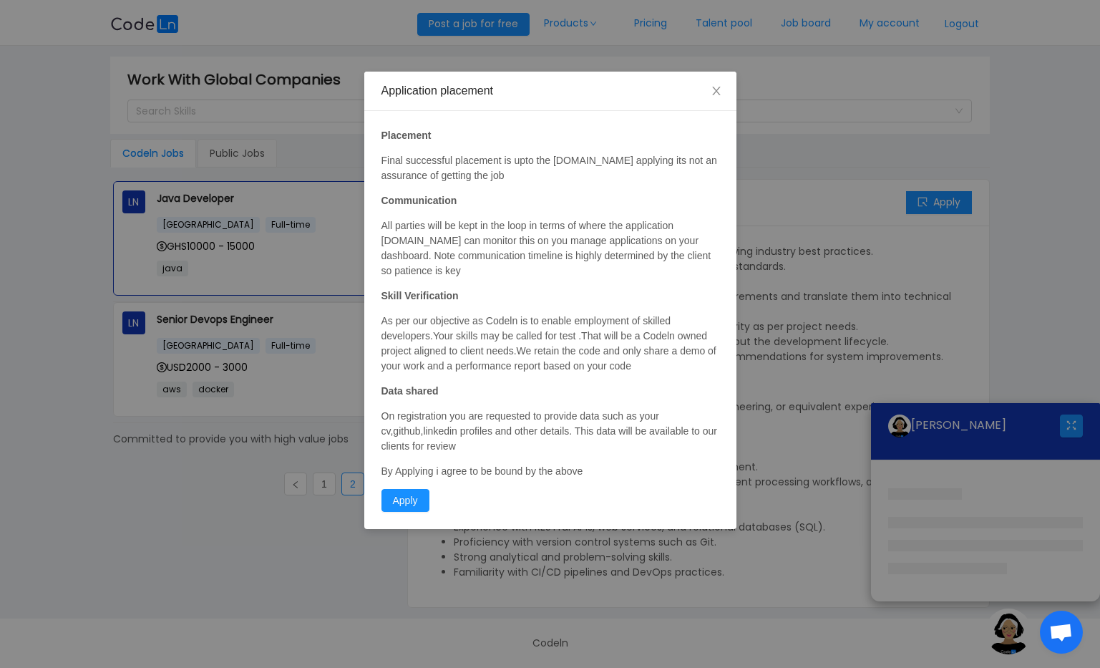
drag, startPoint x: 407, startPoint y: 495, endPoint x: 584, endPoint y: 271, distance: 285.9
click at [585, 272] on div "Placement Final successful placement is upto the [DOMAIN_NAME] applying its not…" at bounding box center [550, 320] width 372 height 418
click at [400, 501] on button "Apply" at bounding box center [406, 500] width 48 height 23
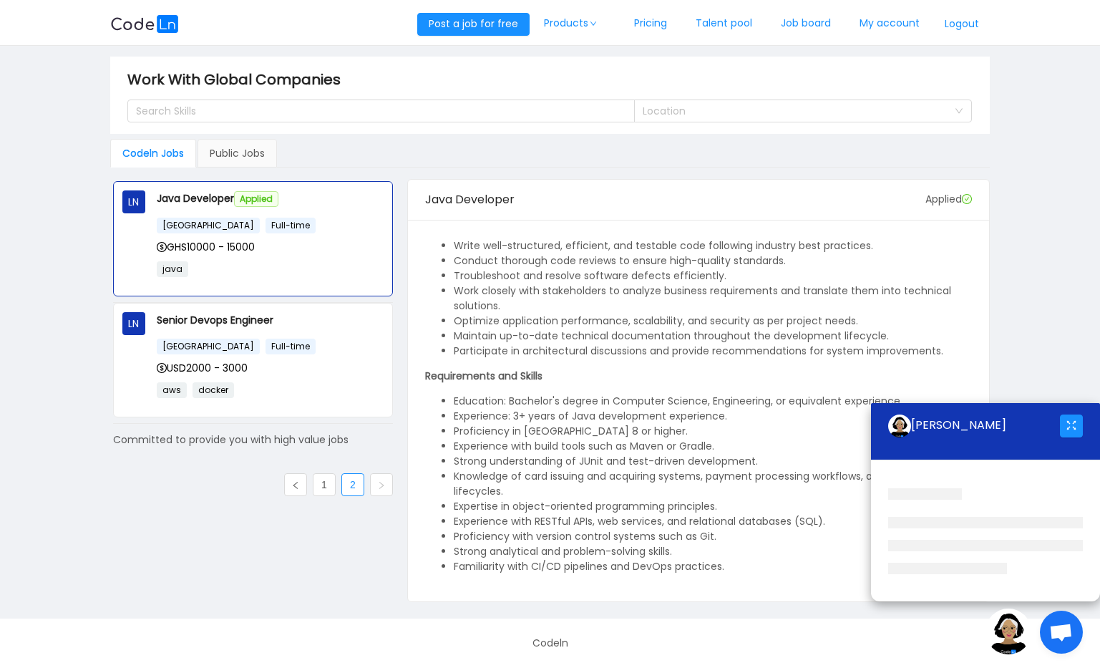
click at [142, 24] on img at bounding box center [144, 24] width 69 height 18
